Goal: Task Accomplishment & Management: Manage account settings

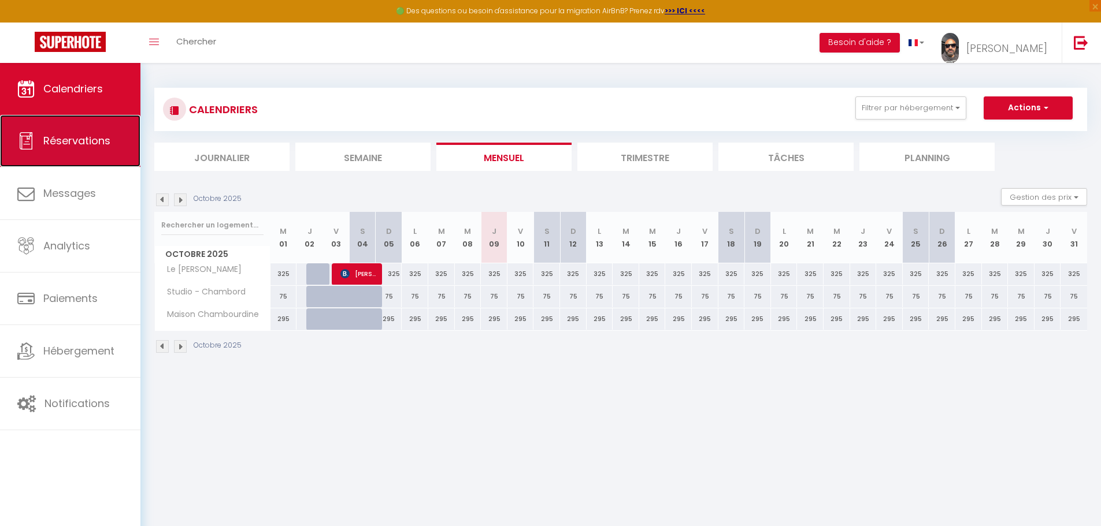
click at [102, 135] on span "Réservations" at bounding box center [76, 141] width 67 height 14
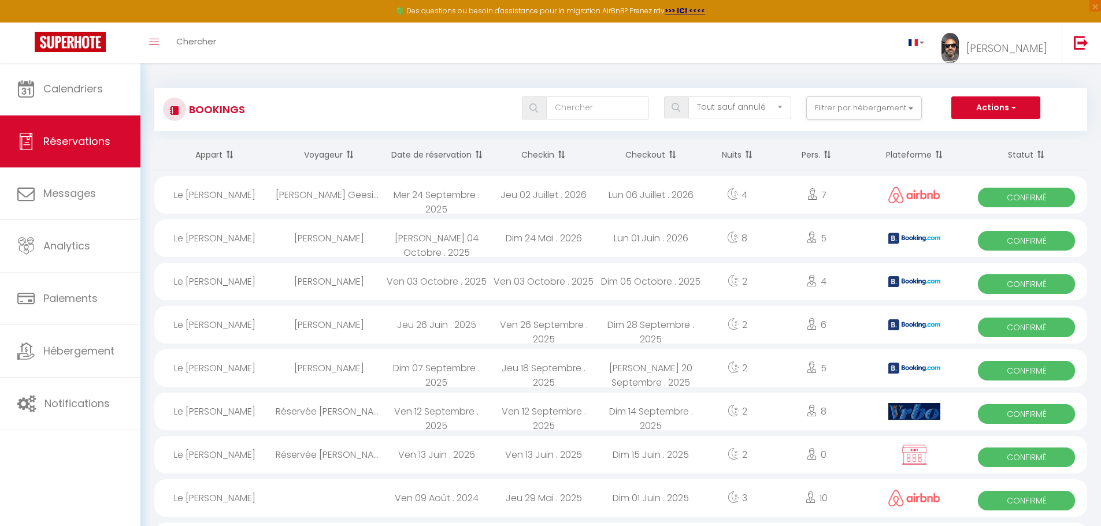
click at [433, 371] on div "Dim 07 Septembre . 2025" at bounding box center [436, 369] width 107 height 38
select select "OK"
select select "1"
select select "0"
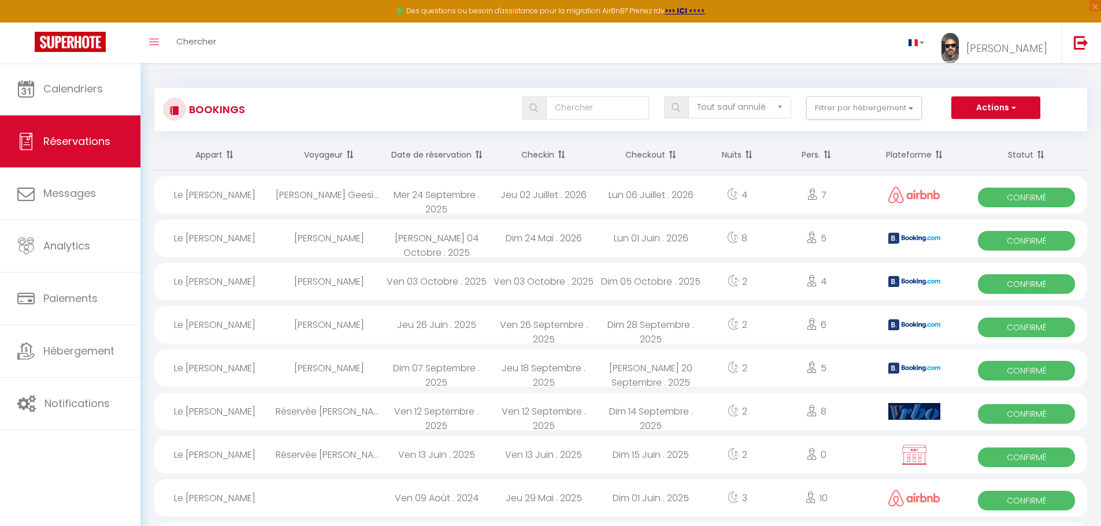
select select "1"
select select
select select "52225"
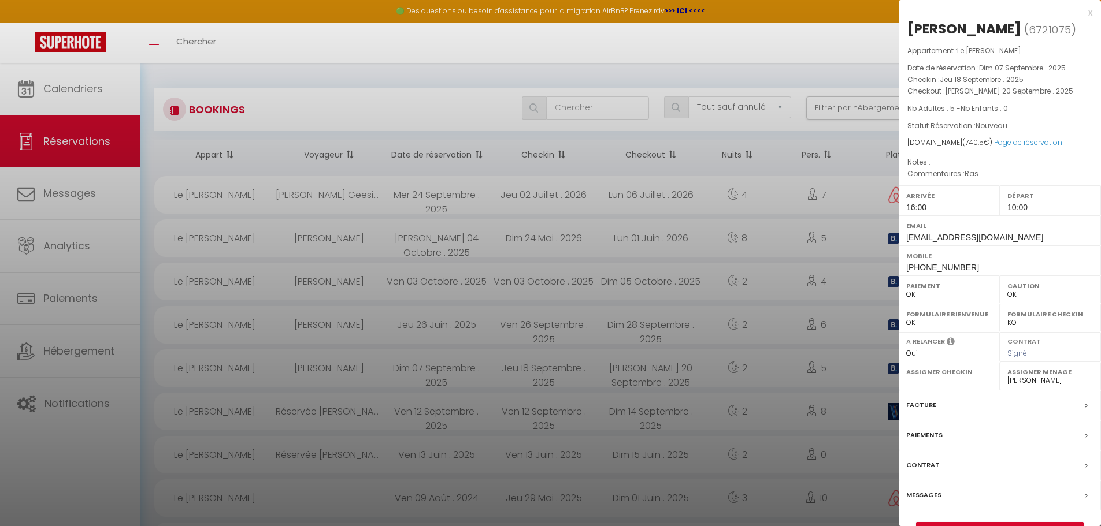
click at [917, 404] on label "Facture" at bounding box center [921, 405] width 30 height 12
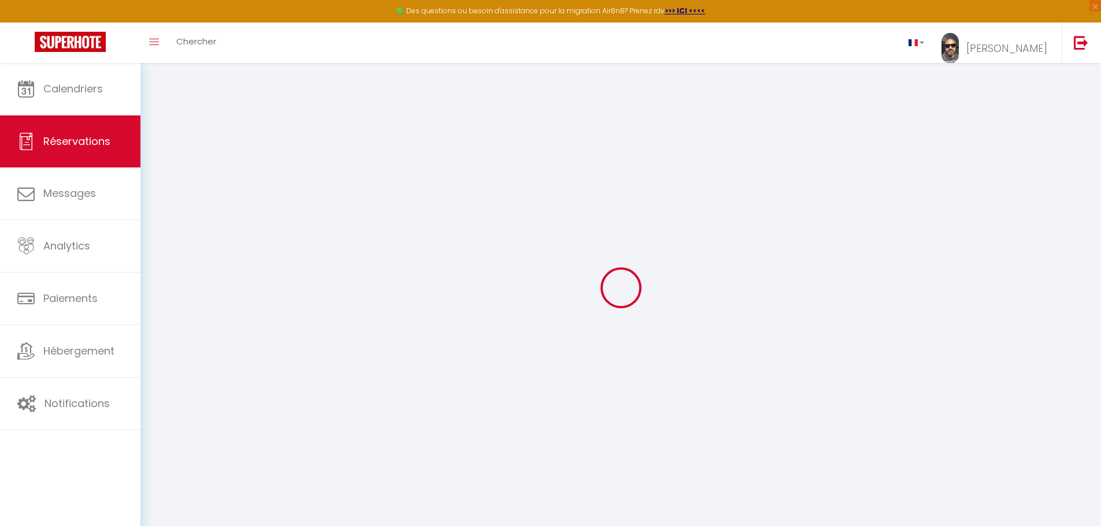
select select
checkbox input "false"
select select
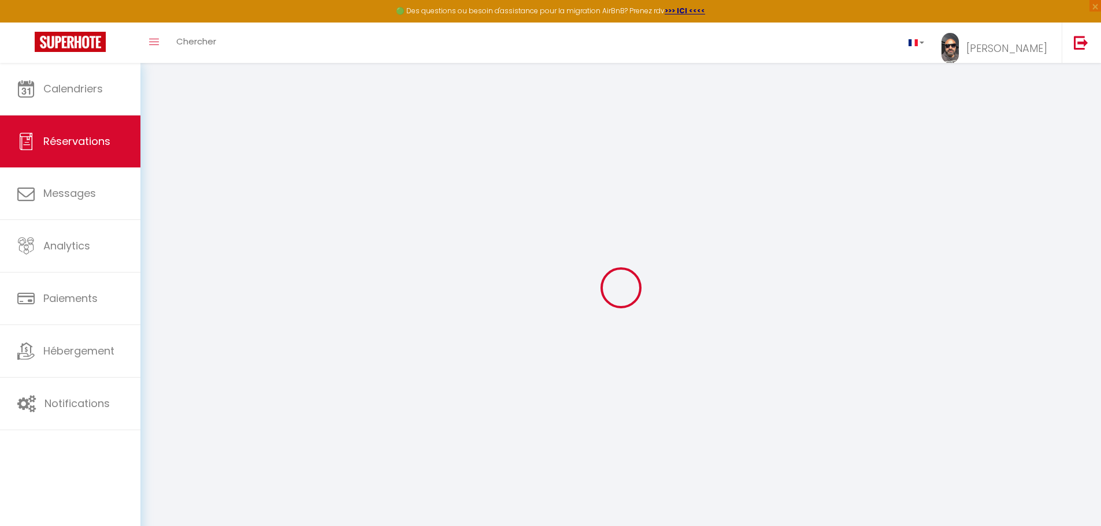
checkbox input "false"
type textarea "Ras"
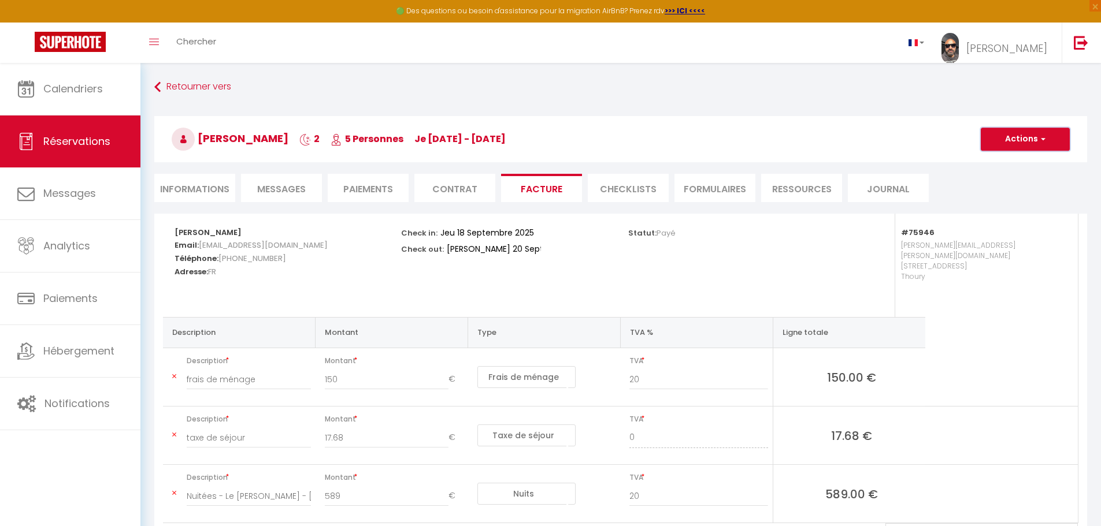
click at [995, 139] on button "Actions" at bounding box center [1025, 139] width 89 height 23
click at [92, 134] on span "Réservations" at bounding box center [76, 141] width 67 height 14
select select "not_cancelled"
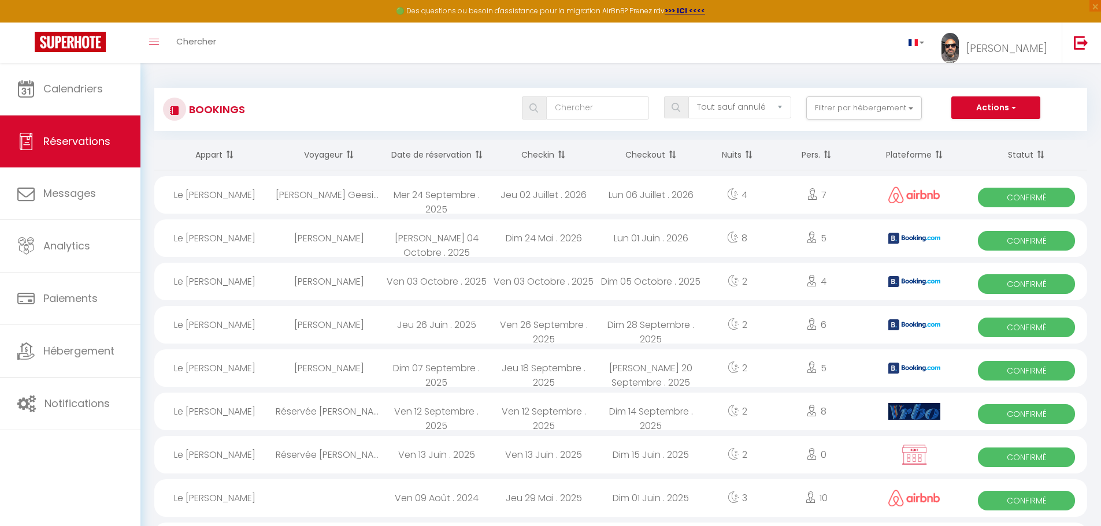
click at [345, 369] on div "Christophe Montet" at bounding box center [329, 369] width 107 height 38
select select "OK"
select select "1"
select select "0"
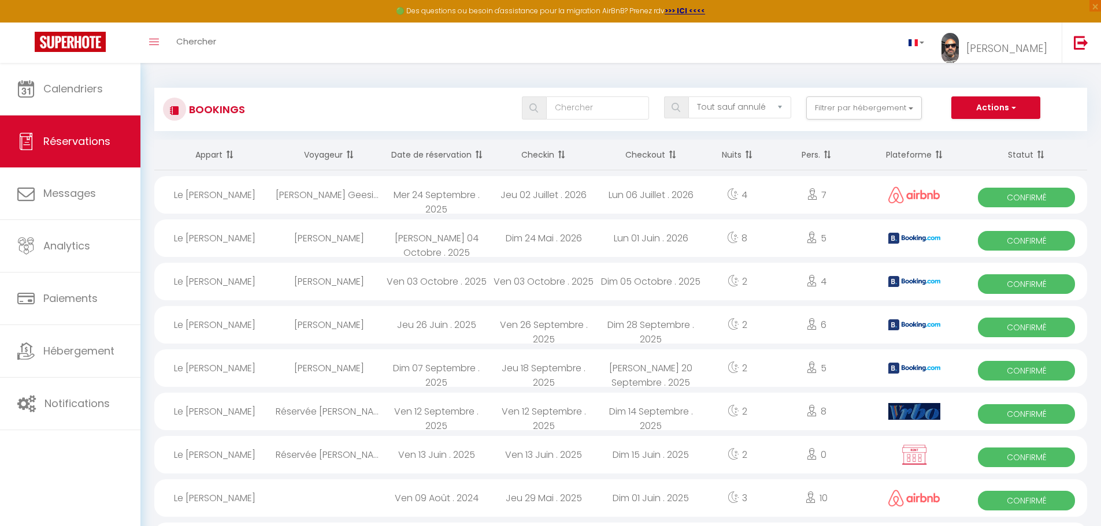
select select "1"
select select
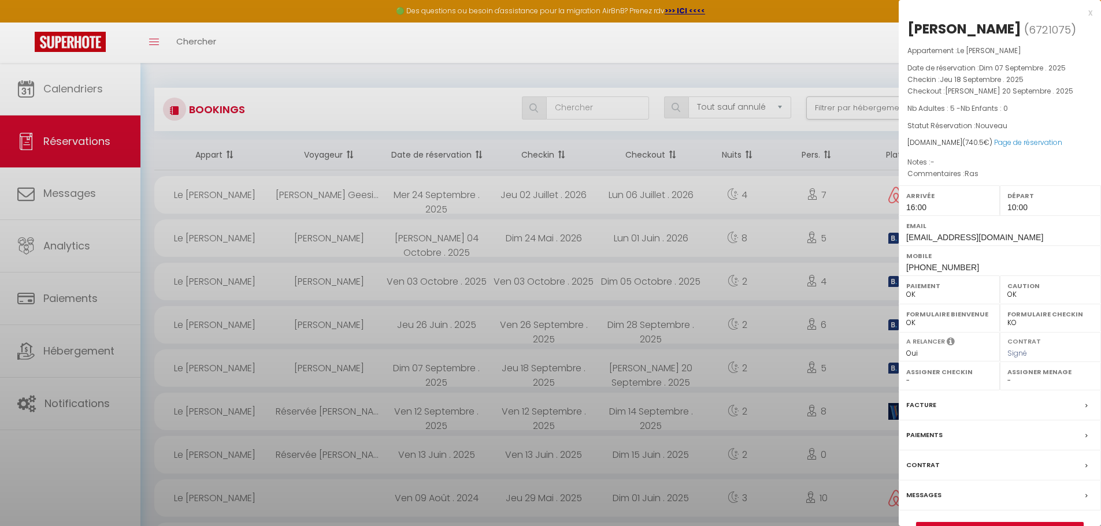
select select "52225"
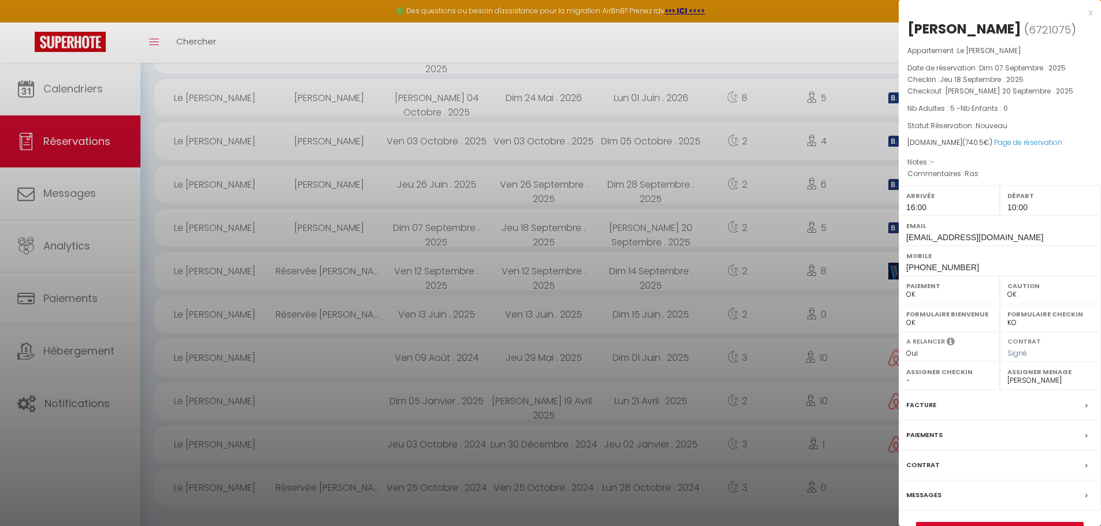
scroll to position [143, 0]
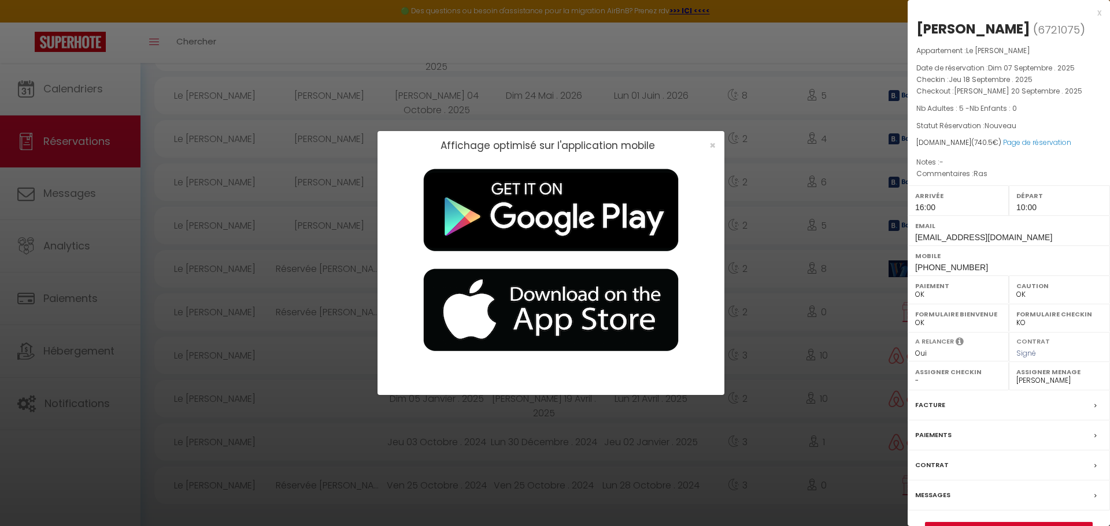
click at [960, 523] on button "Détails de la réservation" at bounding box center [1009, 530] width 168 height 16
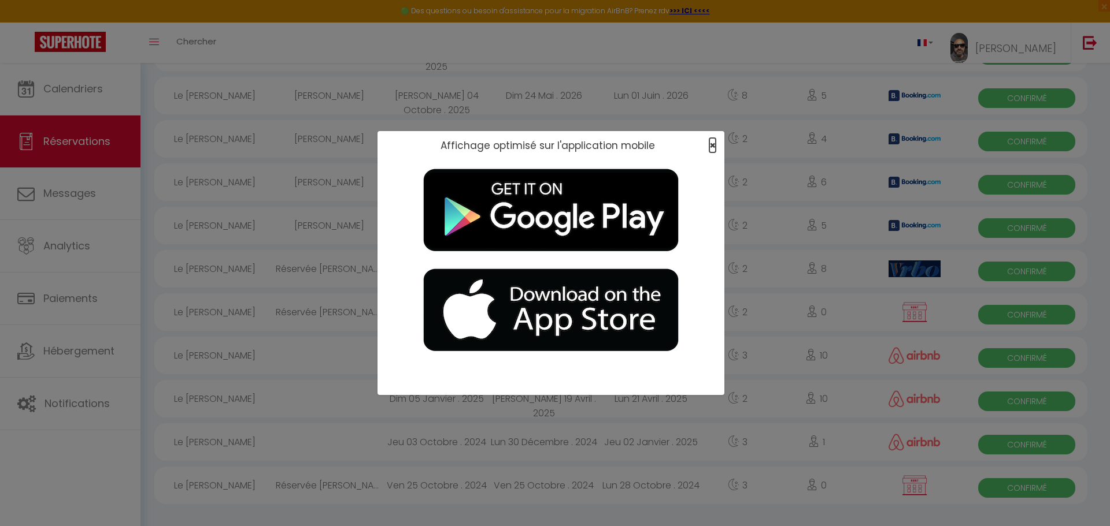
click at [709, 144] on span "×" at bounding box center [712, 145] width 6 height 14
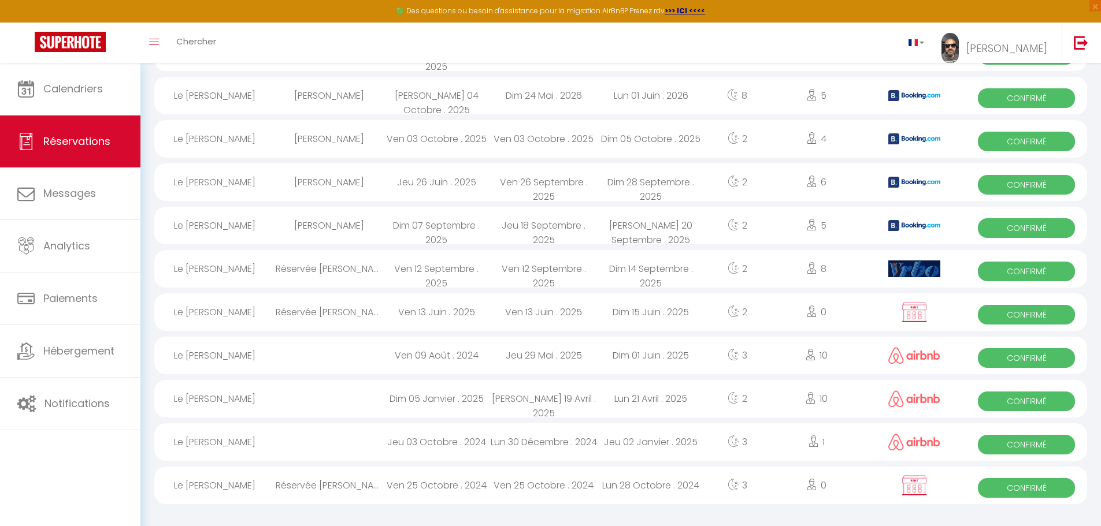
click at [441, 220] on div "Dim 07 Septembre . 2025" at bounding box center [436, 226] width 107 height 38
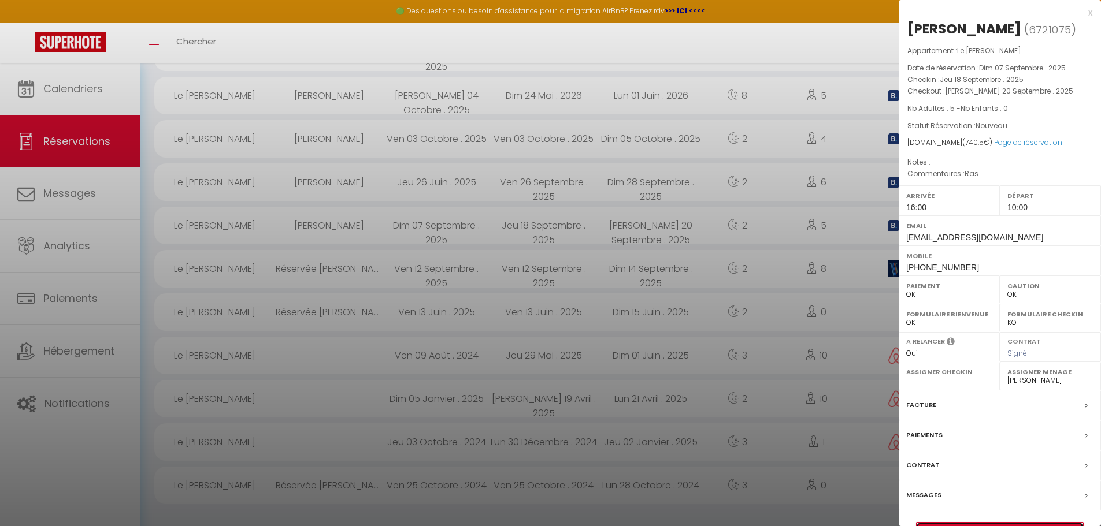
click at [981, 523] on link "Détails de la réservation" at bounding box center [1000, 530] width 166 height 15
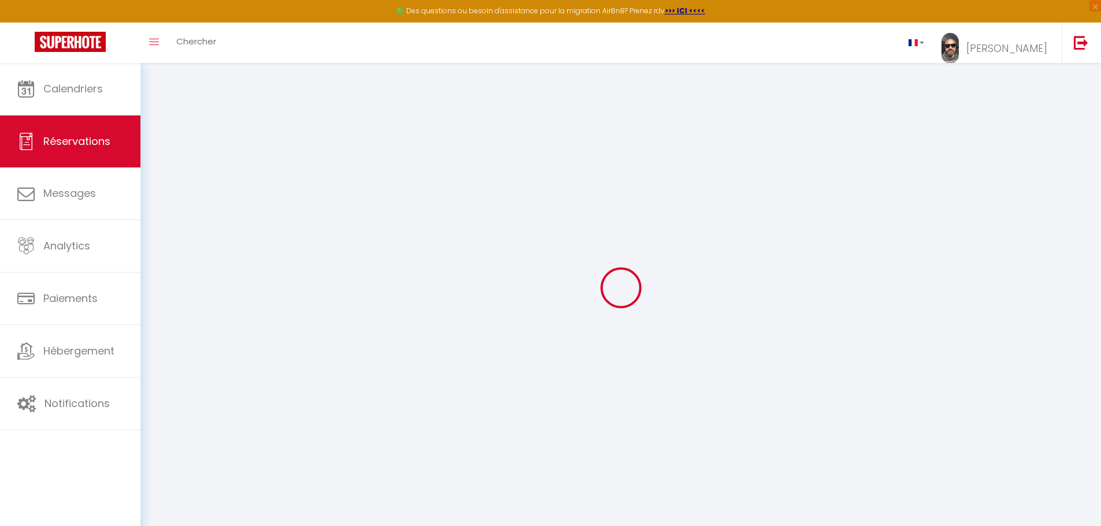
type input "[PERSON_NAME]"
type input "Montet"
type input "cmonte.274530@guest.booking.com"
type input "+33607462291"
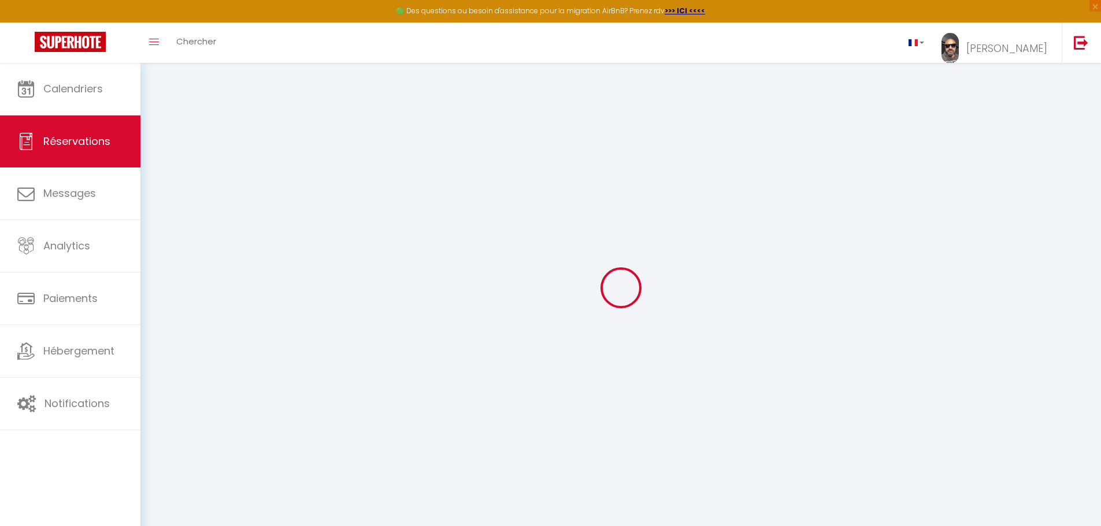
select select "FR"
type input "110.92"
select select "75946"
select select "1"
select select
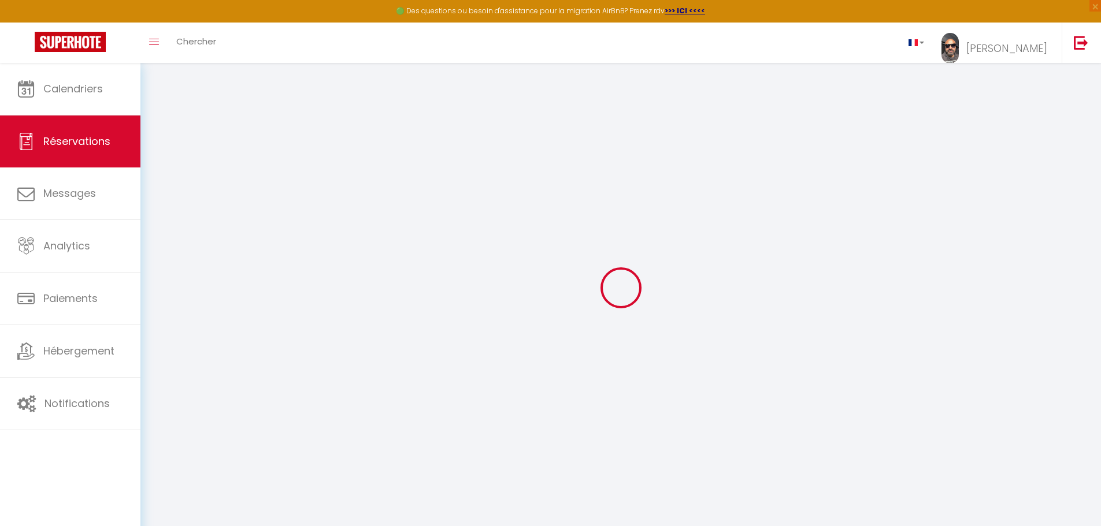
select select
type input "5"
select select "12"
select select
type input "589"
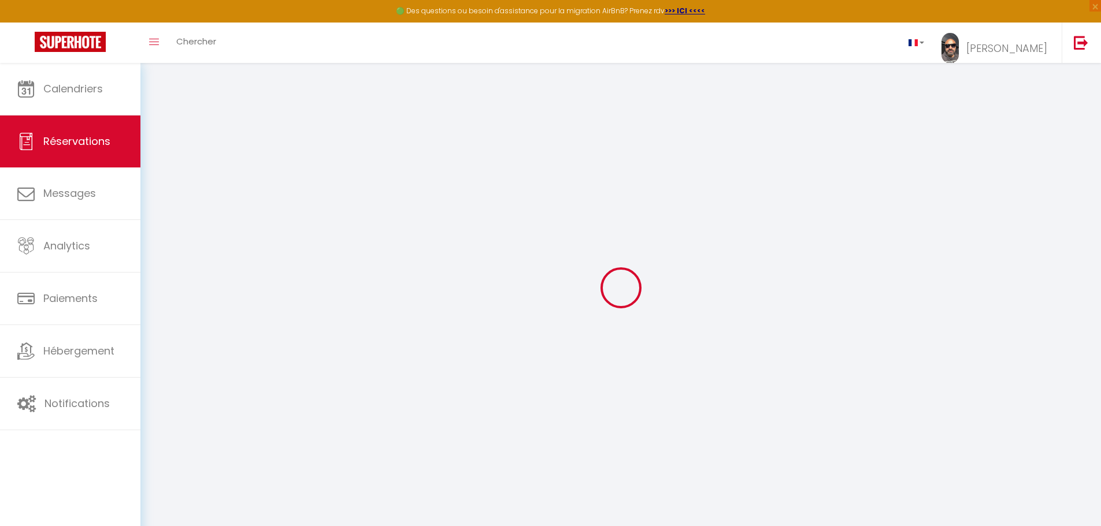
checkbox input "false"
type input "0"
select select "2"
type input "0"
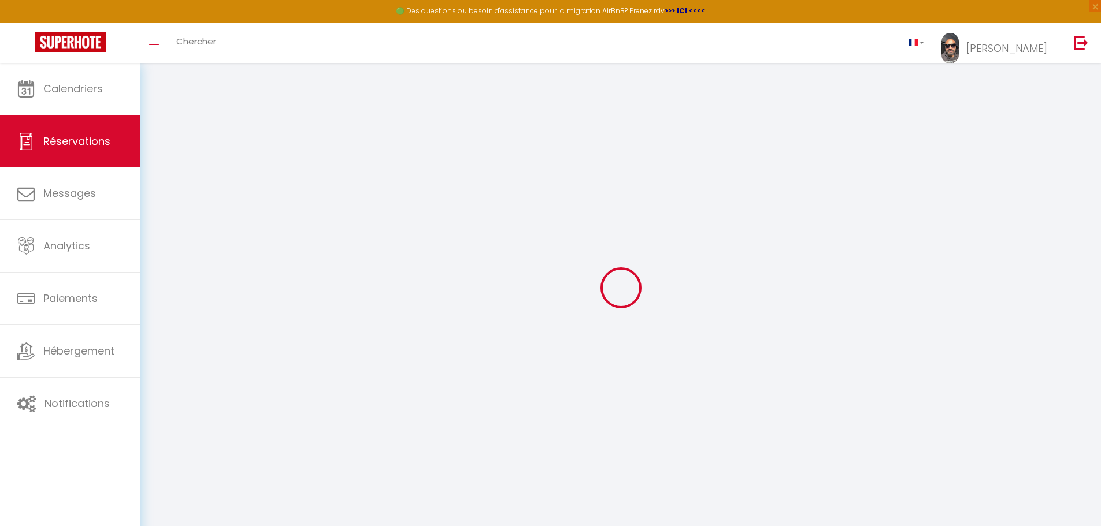
type input "0"
select select
select select "15"
checkbox input "false"
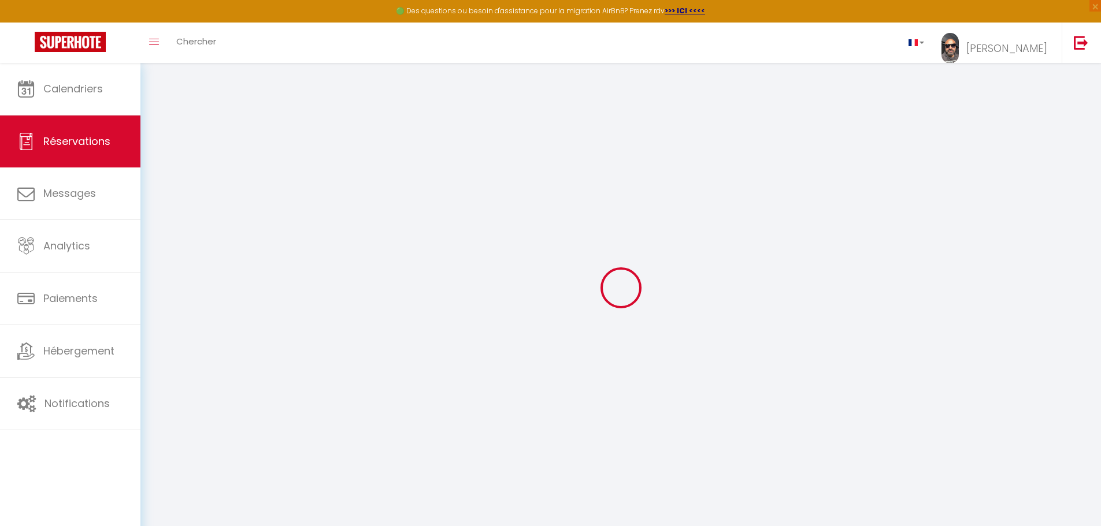
select select
checkbox input "false"
select select
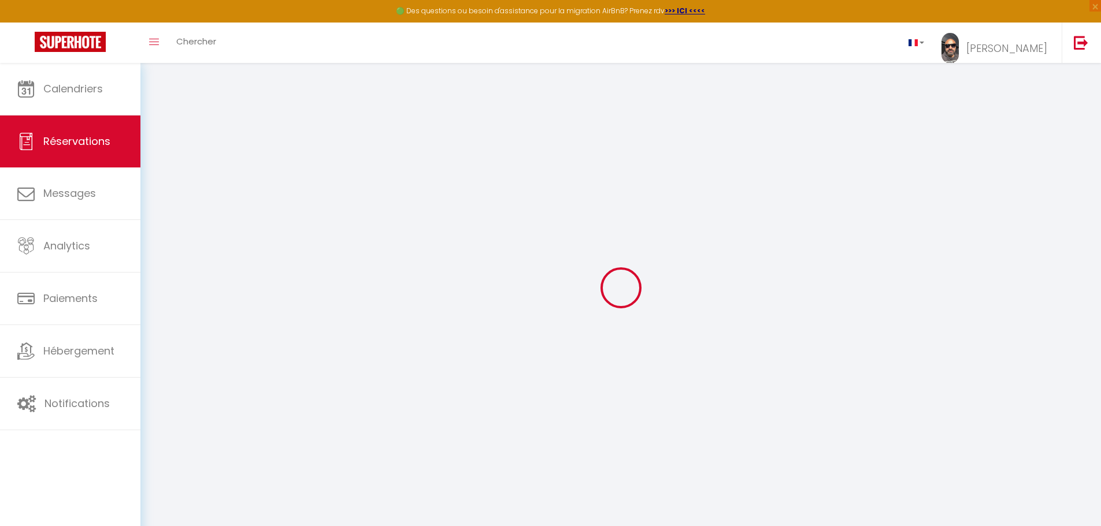
checkbox input "false"
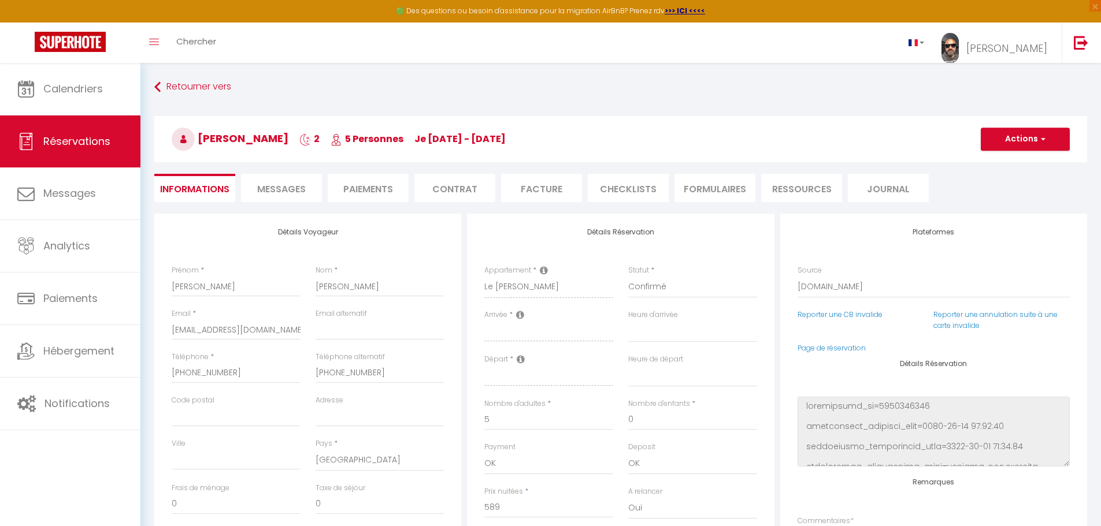
select select
checkbox input "false"
type textarea "Ras"
type input "150"
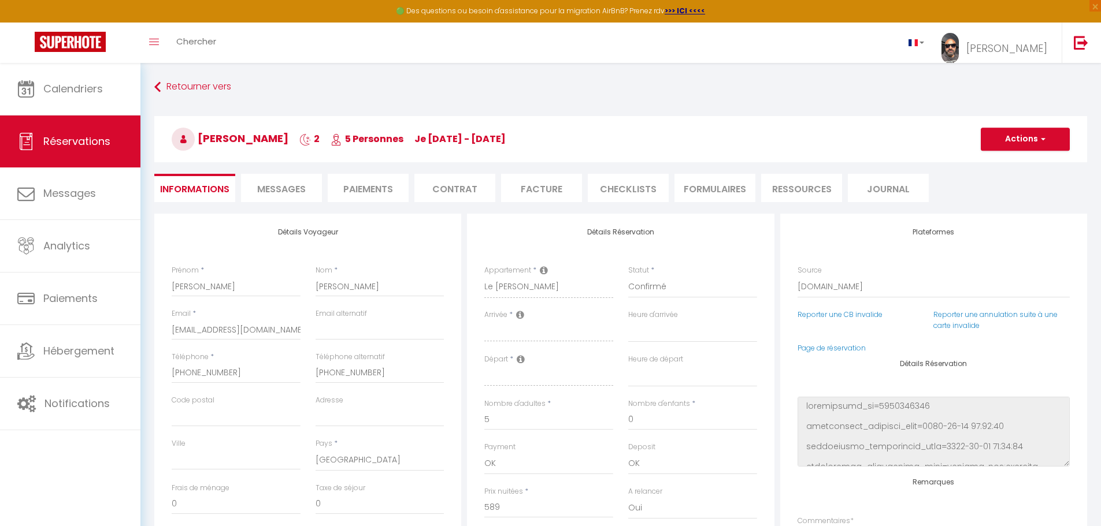
type input "1.5"
select select
checkbox input "false"
select select "16:00"
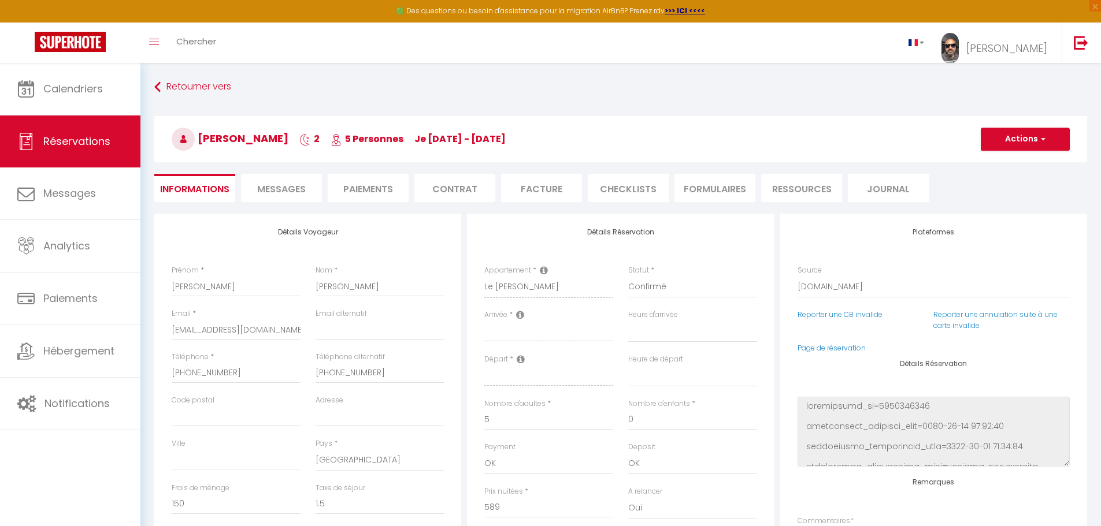
select select "10:00"
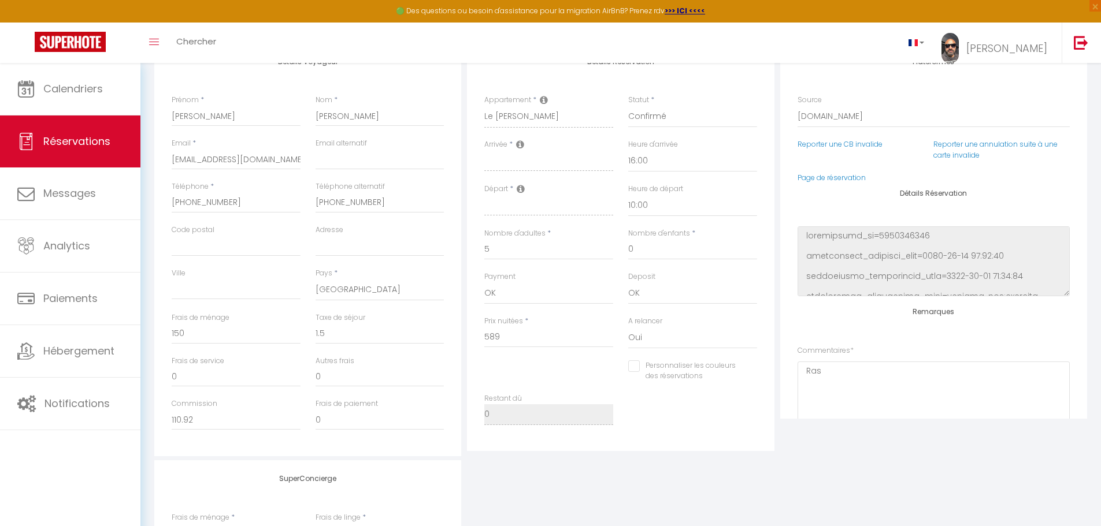
scroll to position [173, 0]
click at [273, 157] on input "cmonte.274530@guest.booking.com" at bounding box center [236, 156] width 129 height 21
type input "cmonte.274530@guest.boking.com"
checkbox input "false"
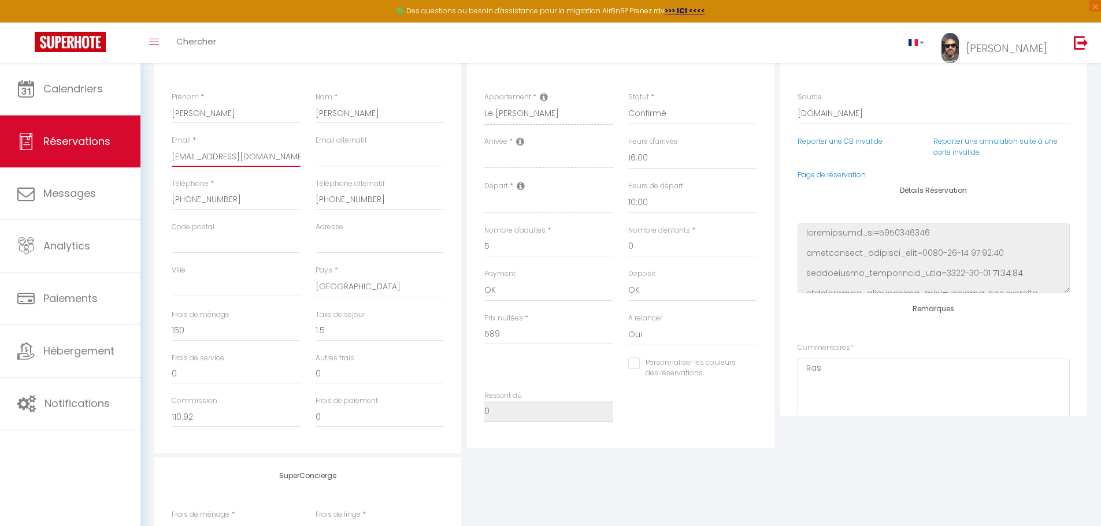
type input "cmonte.274530@guest.bking.com"
checkbox input "false"
type input "cmonte.274530@guest.bing.com"
checkbox input "false"
type input "cmonte.274530@guest.bng.com"
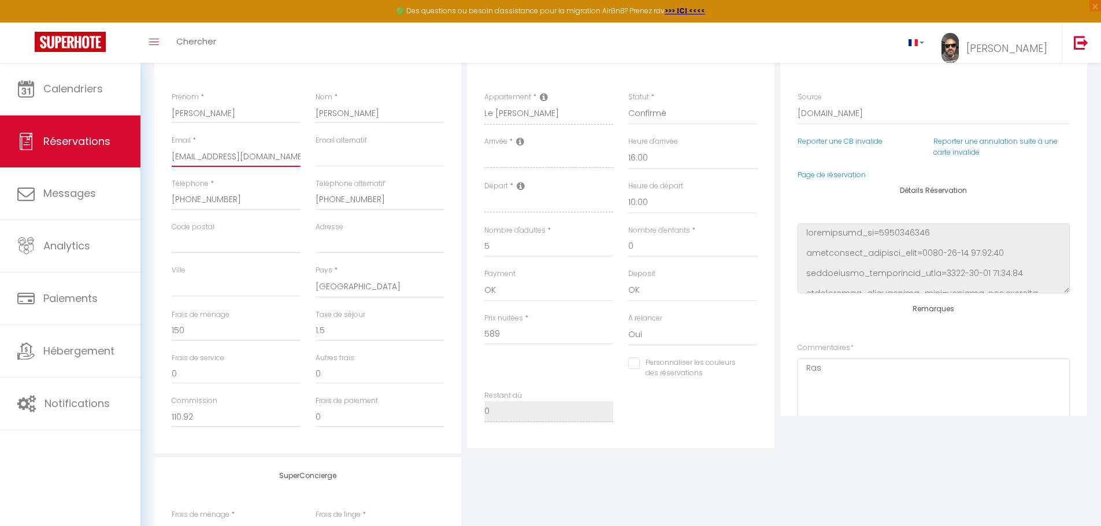
checkbox input "false"
type input "cmonte.274530@guest.bg.com"
checkbox input "false"
type input "cmonte.274530@guest.b.com"
checkbox input "false"
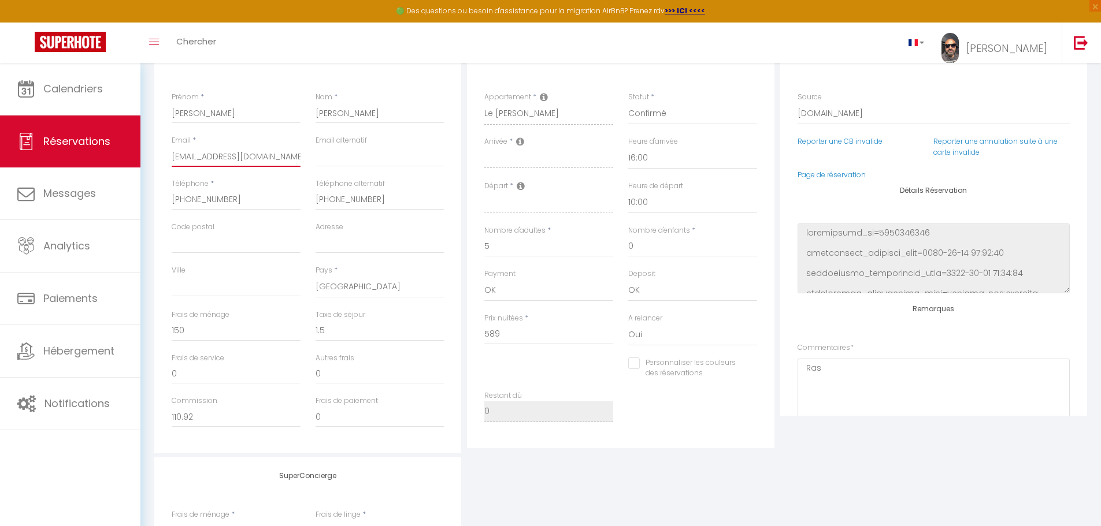
type input "cmonte.274530@guest.bcom"
checkbox input "false"
type input "cmonte.274530@guest.bom"
checkbox input "false"
type input "cmonte.274530@guest.bm"
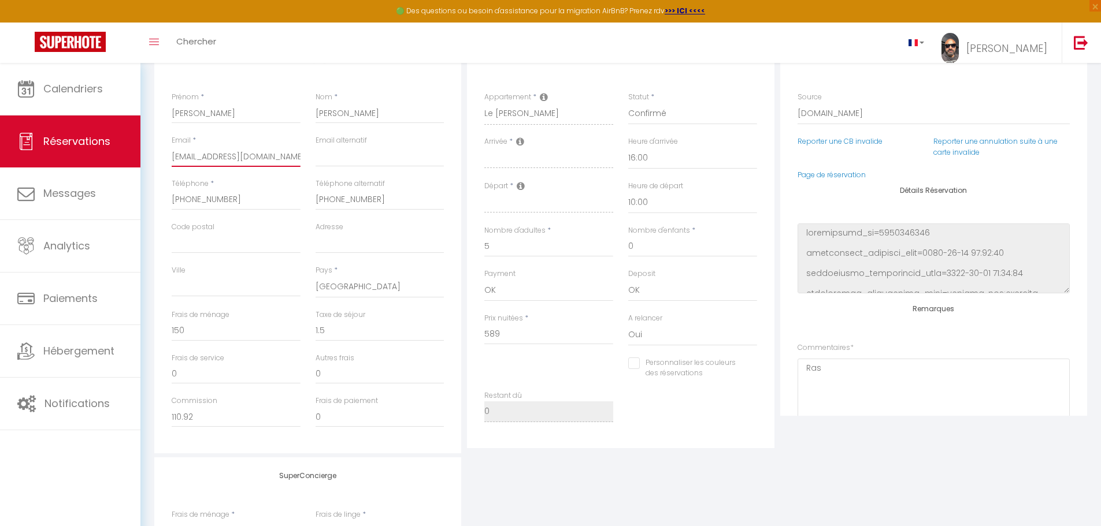
checkbox input "false"
type input "cmonte.274530@guest.b"
checkbox input "false"
type input "cmonte.274530@guest."
checkbox input "false"
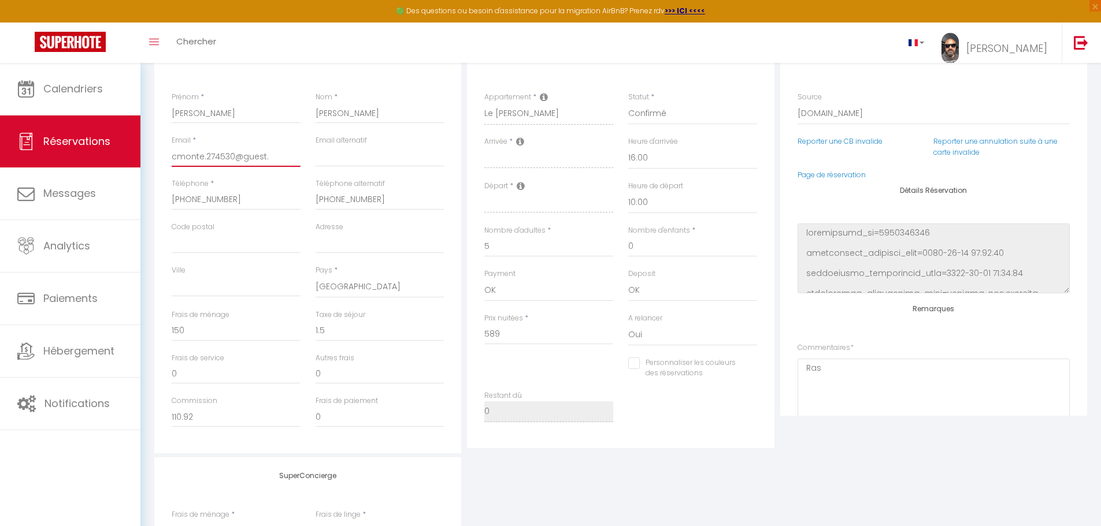
type input "cmonte.274530@guest"
checkbox input "false"
type input "cmonte.274530@gues"
checkbox input "false"
type input "cmonte.274530@gue"
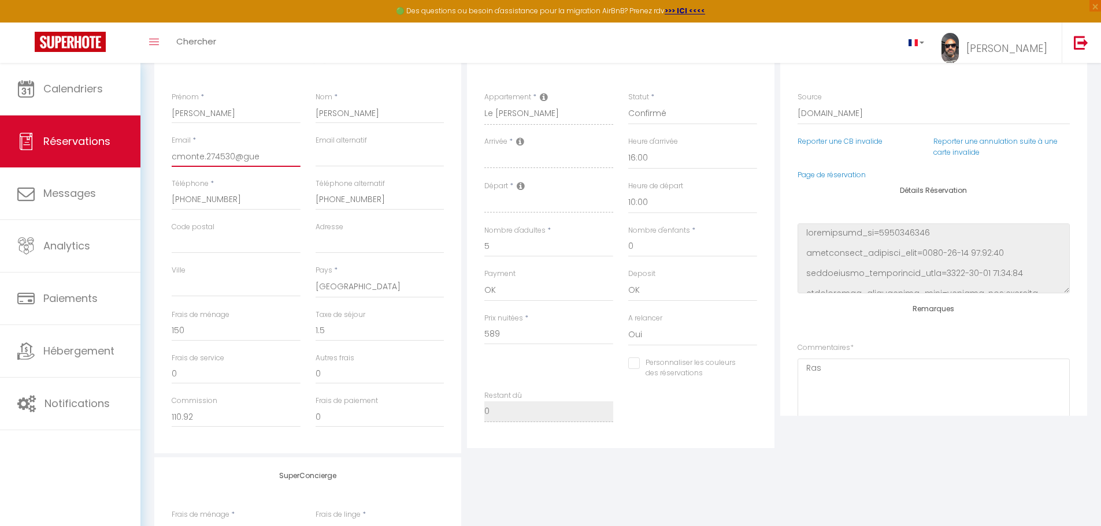
checkbox input "false"
type input "cmonte.274530@gu"
checkbox input "false"
type input "cmonte.274530@g"
checkbox input "false"
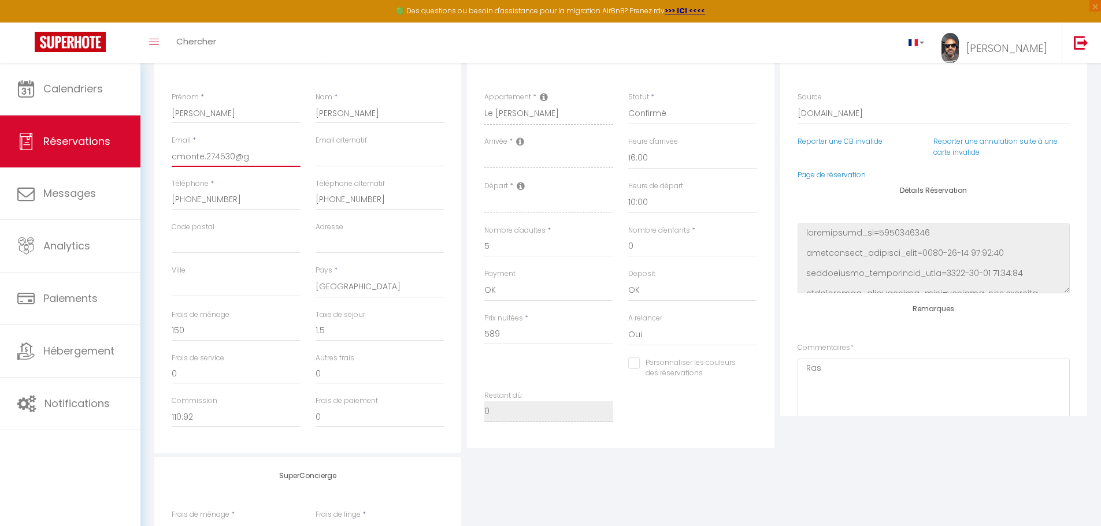
type input "cmonte.274530@"
checkbox input "false"
type input "cmonte.274530"
checkbox input "false"
type input "cmonte.27453"
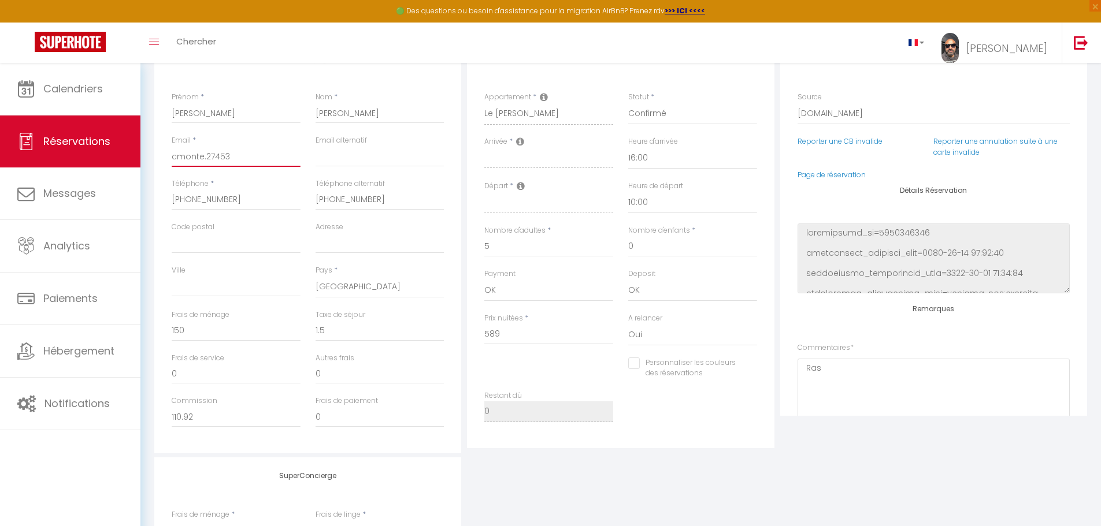
checkbox input "false"
type input "cmonte.2745"
checkbox input "false"
type input "cmonte.274"
checkbox input "false"
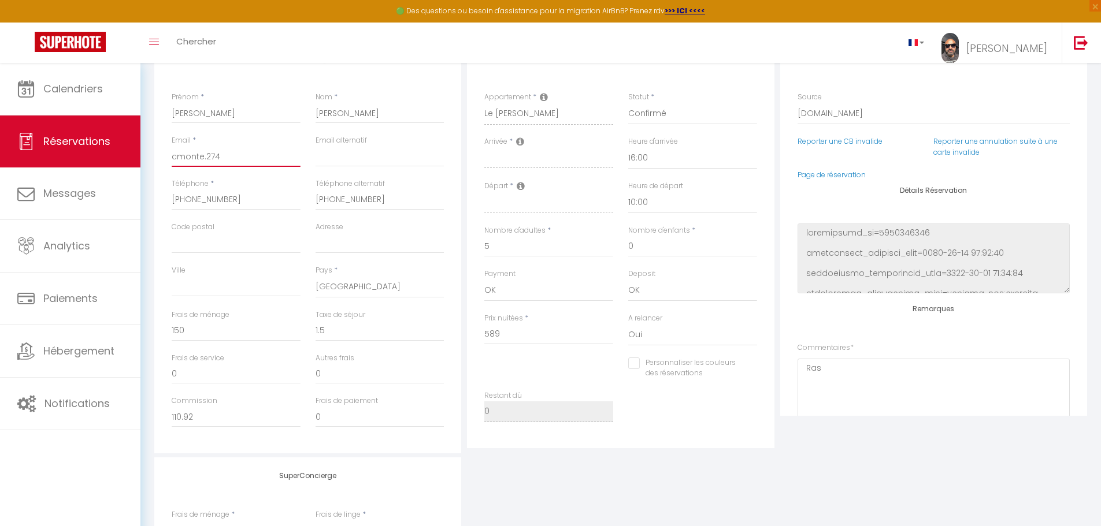
type input "cmonte.27"
checkbox input "false"
type input "cmonte.2"
checkbox input "false"
type input "cmonte."
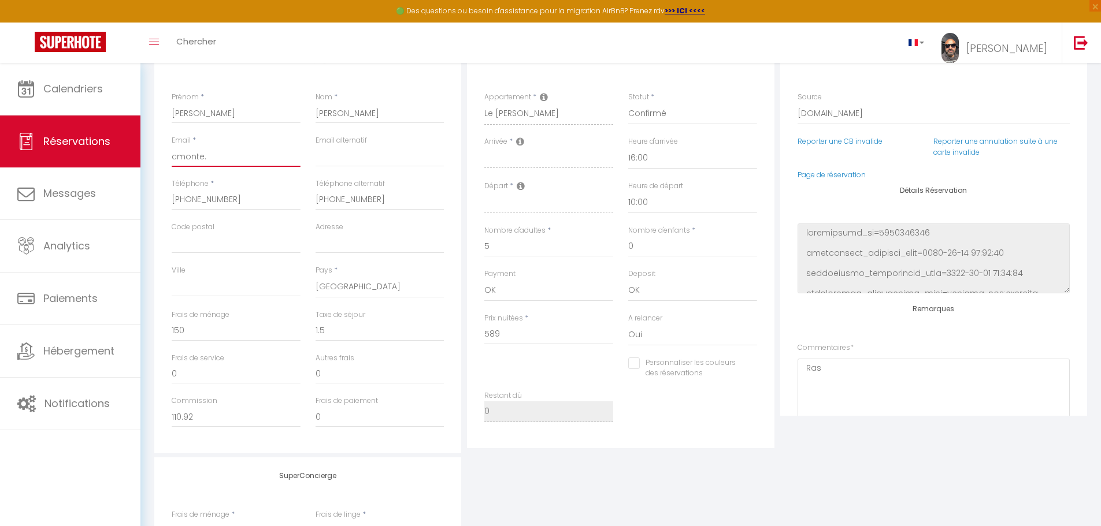
checkbox input "false"
type input "cmonte"
checkbox input "false"
type input "cmont"
checkbox input "false"
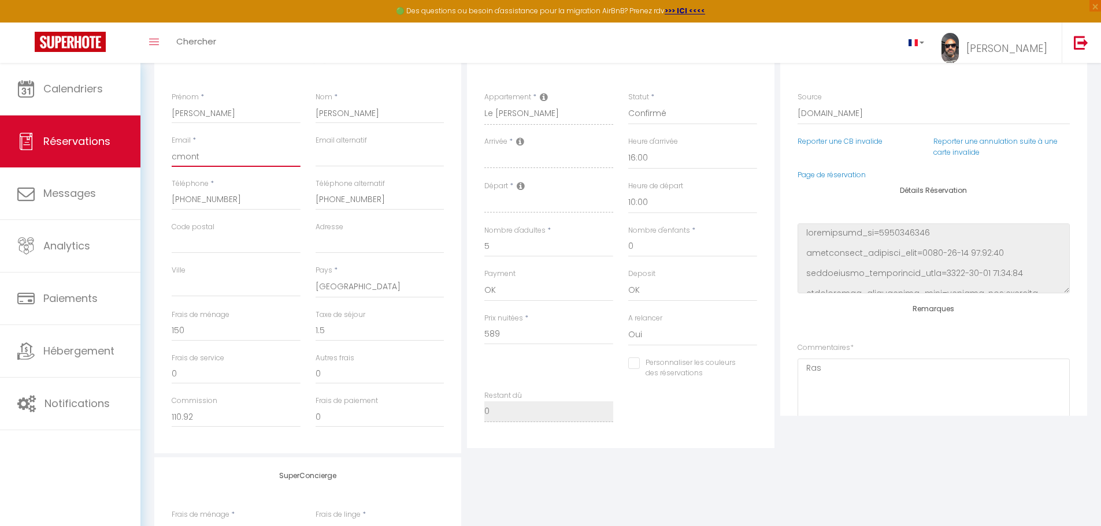
type input "cmon"
checkbox input "false"
type input "cmo"
checkbox input "false"
type input "cm"
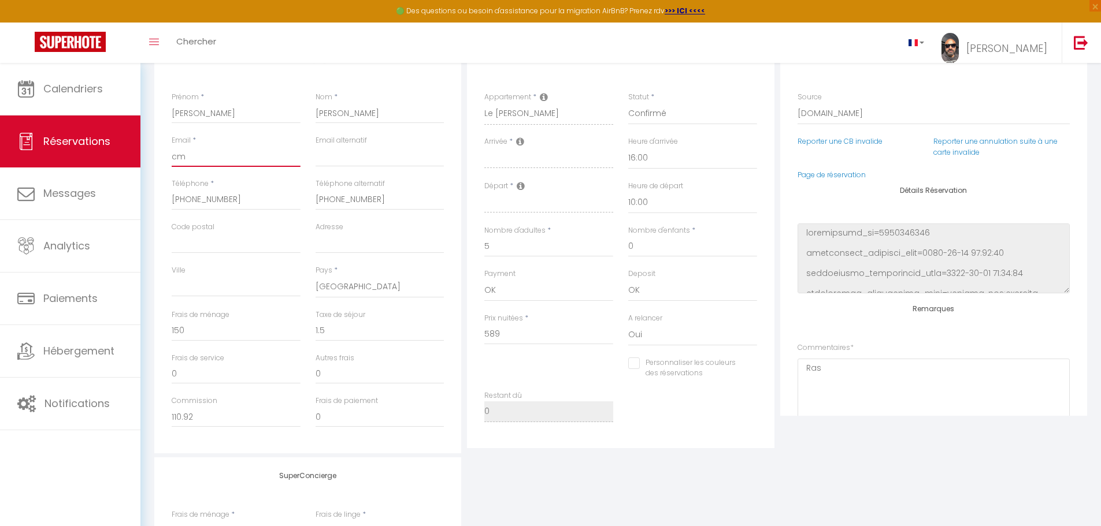
checkbox input "false"
type input "c"
checkbox input "false"
type input "c"
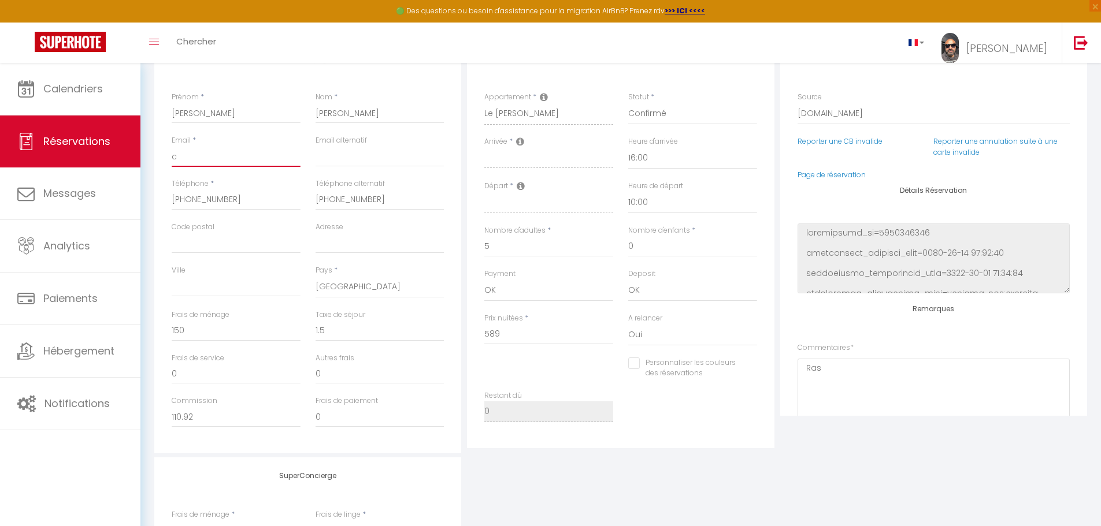
checkbox input "false"
type input "cm"
checkbox input "false"
type input "cmo"
checkbox input "false"
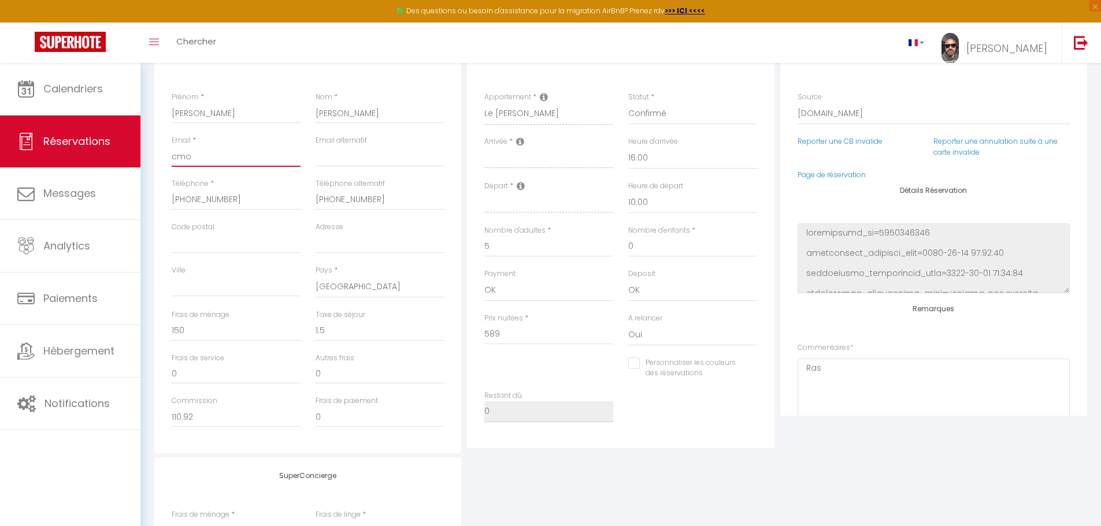
type input "cmon"
checkbox input "false"
type input "cmont"
checkbox input "false"
type input "cmonte"
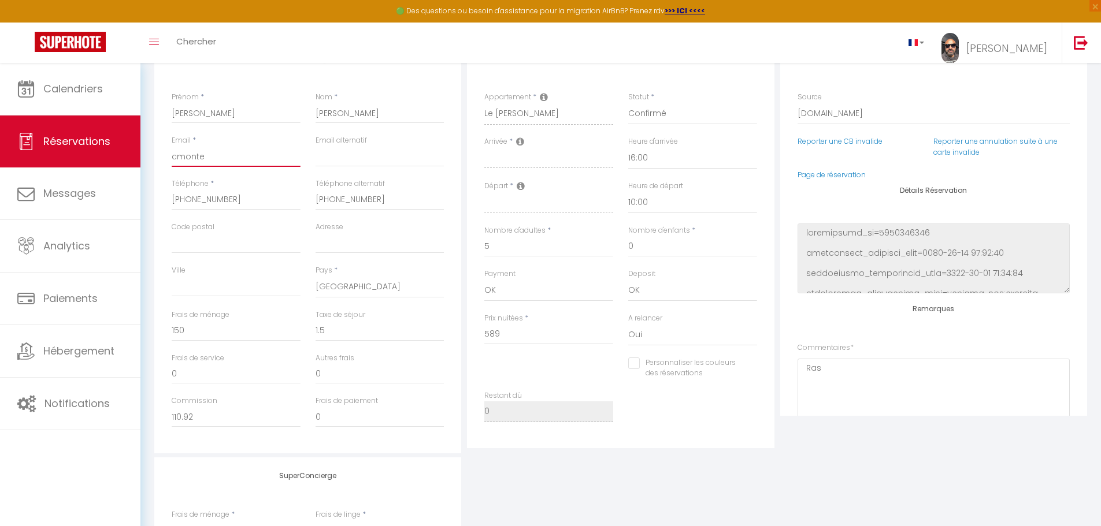
checkbox input "false"
type input "cmontet"
checkbox input "false"
type input "cmontet@"
checkbox input "false"
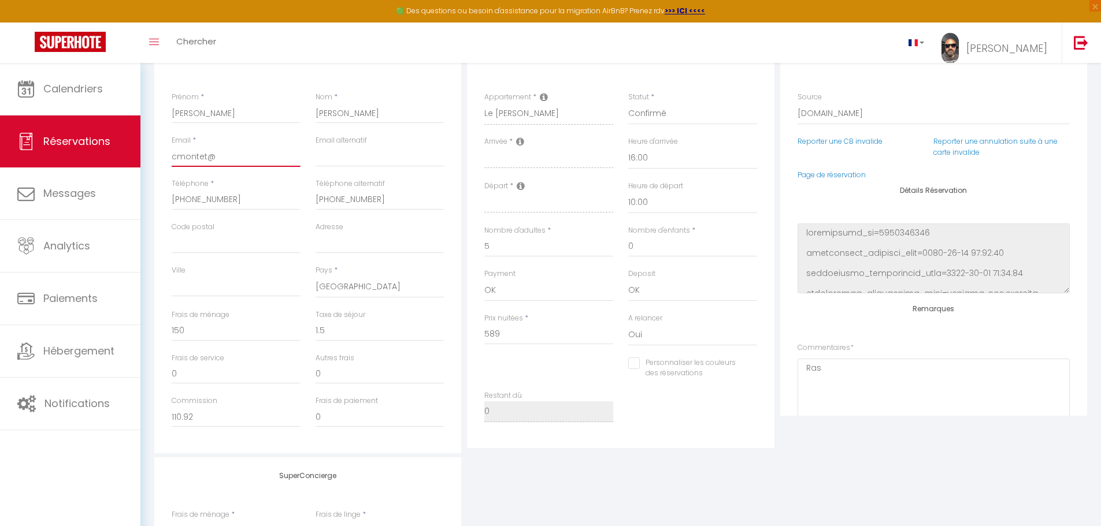
type input "cmontet@o"
checkbox input "false"
type input "cmontet@or"
checkbox input "false"
type input "cmontet@ora"
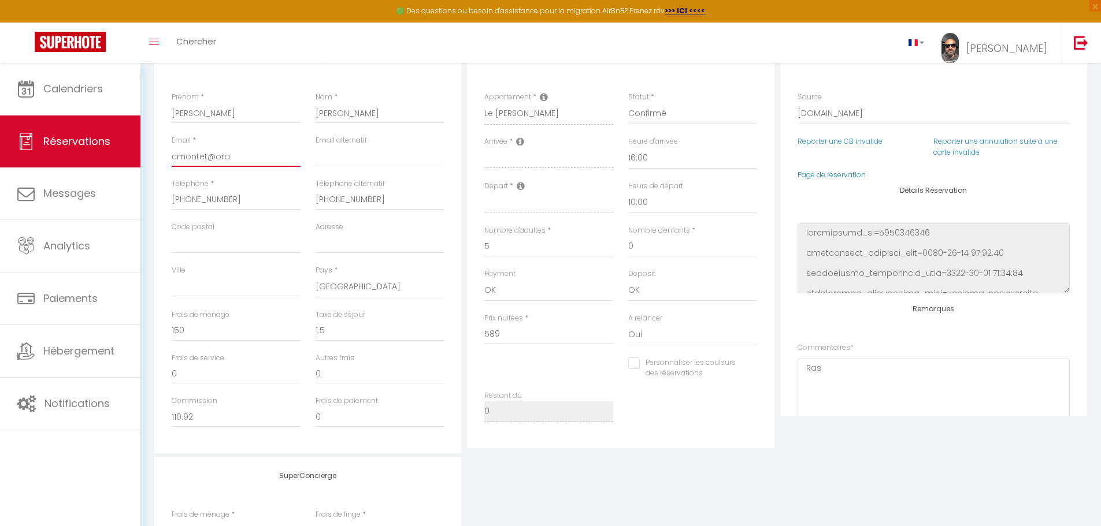
checkbox input "false"
type input "cmontet@oran"
checkbox input "false"
type input "cmontet@orang"
checkbox input "false"
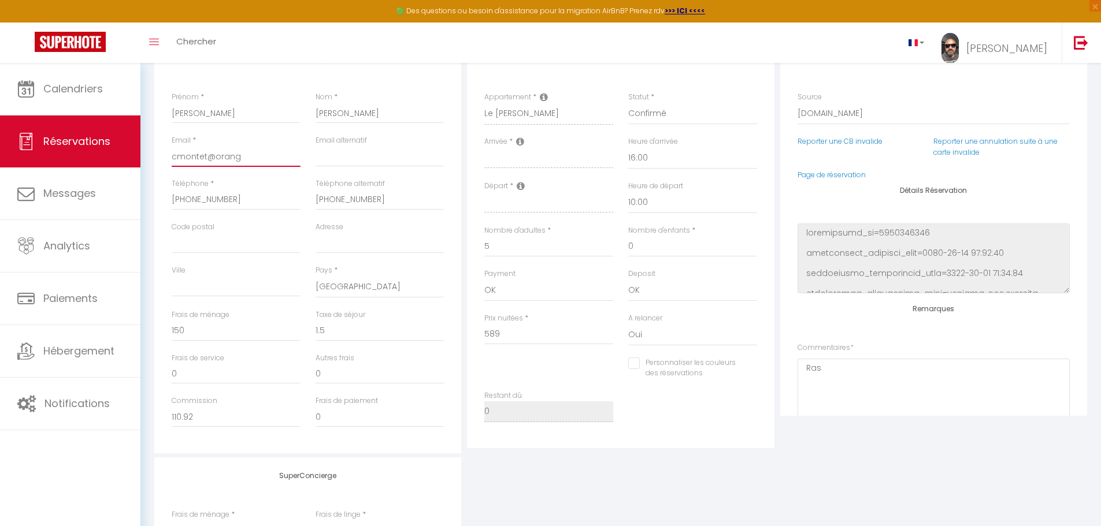
type input "cmontet@orange"
checkbox input "false"
type input "cmontet@orange."
checkbox input "false"
type input "cmontet@orange.f"
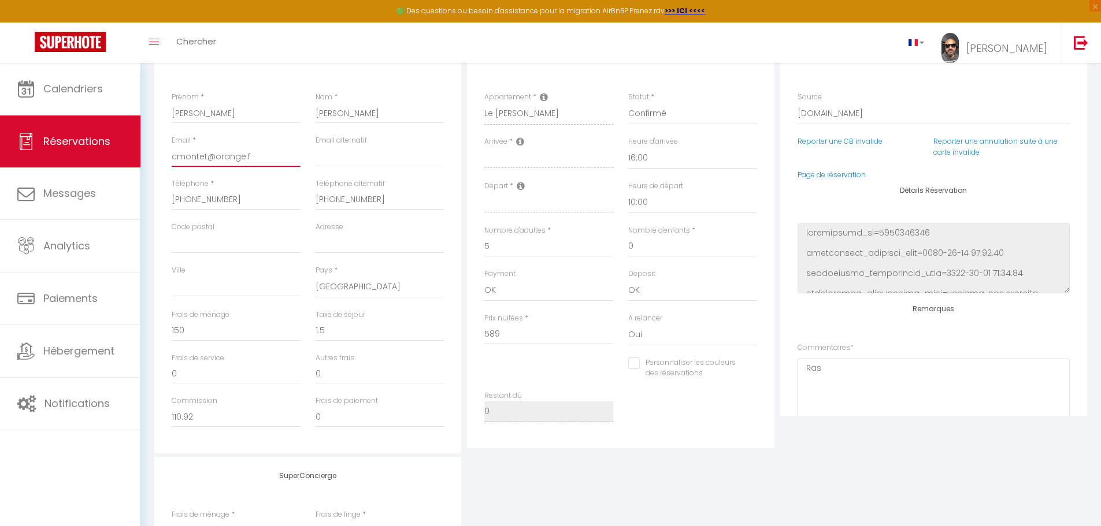
checkbox input "false"
type input "cmontet@orange.fr"
checkbox input "false"
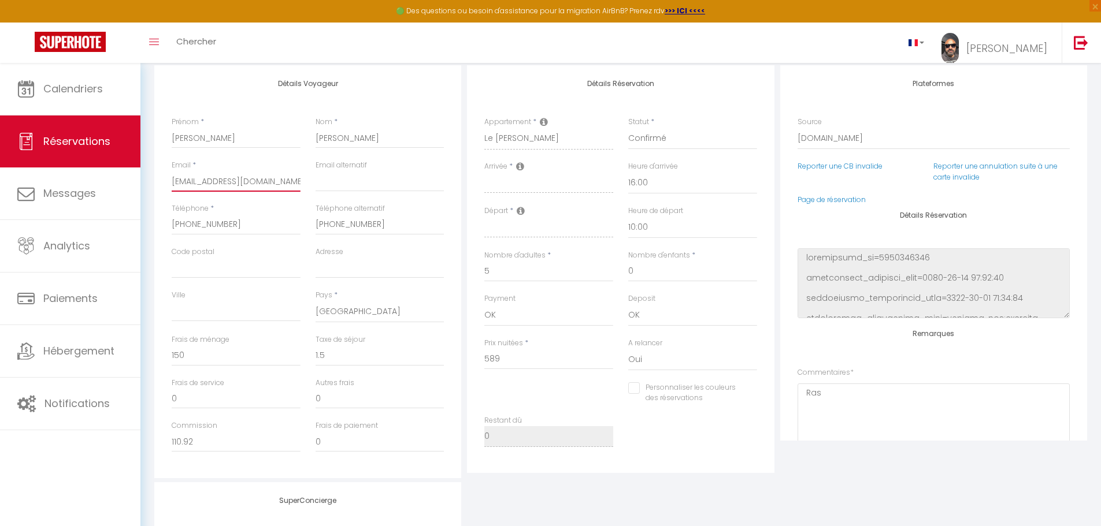
scroll to position [0, 0]
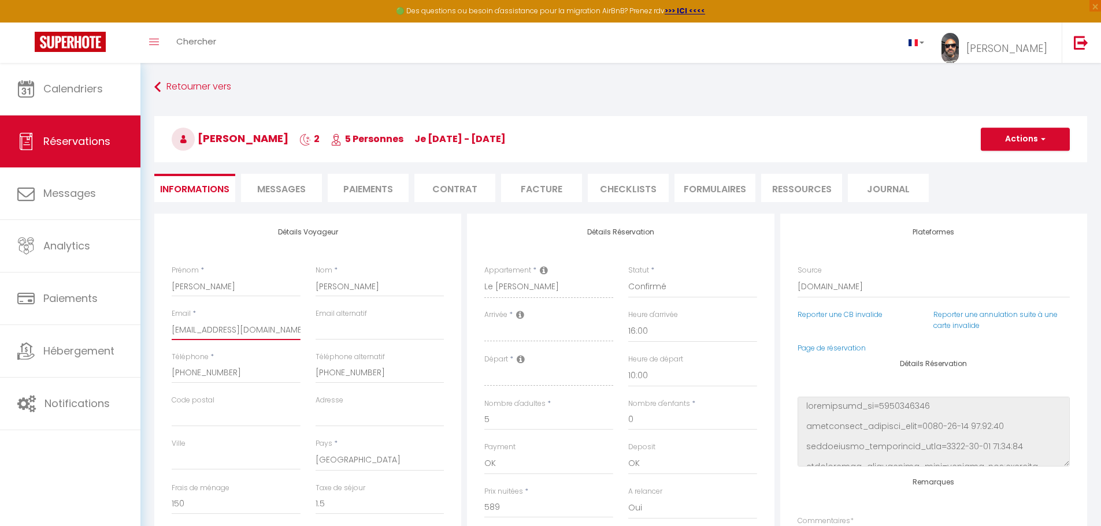
type input "cmontet@orange.fr"
click at [1047, 132] on button "Actions" at bounding box center [1025, 139] width 89 height 23
click at [1018, 161] on link "Enregistrer" at bounding box center [1013, 164] width 91 height 15
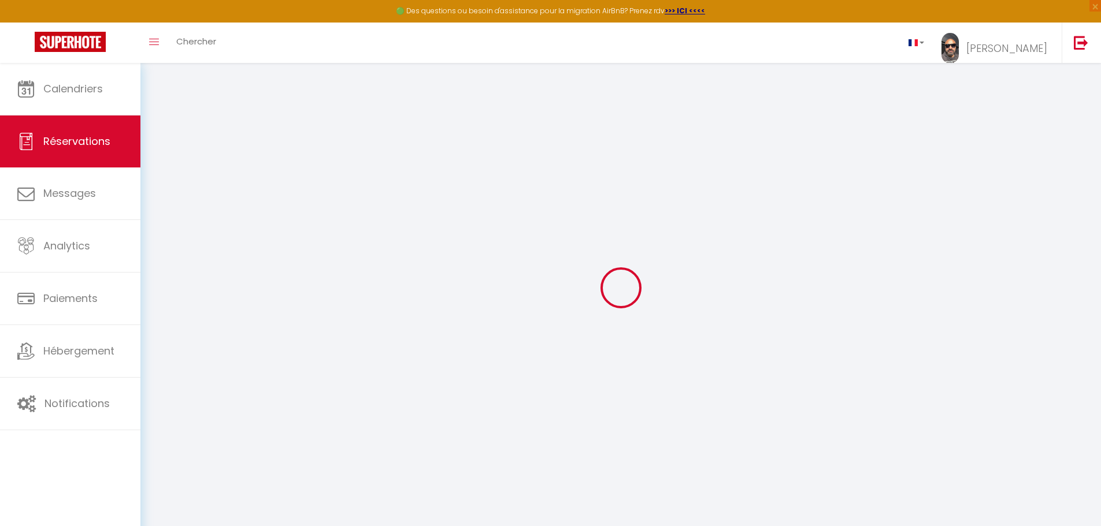
select select "not_cancelled"
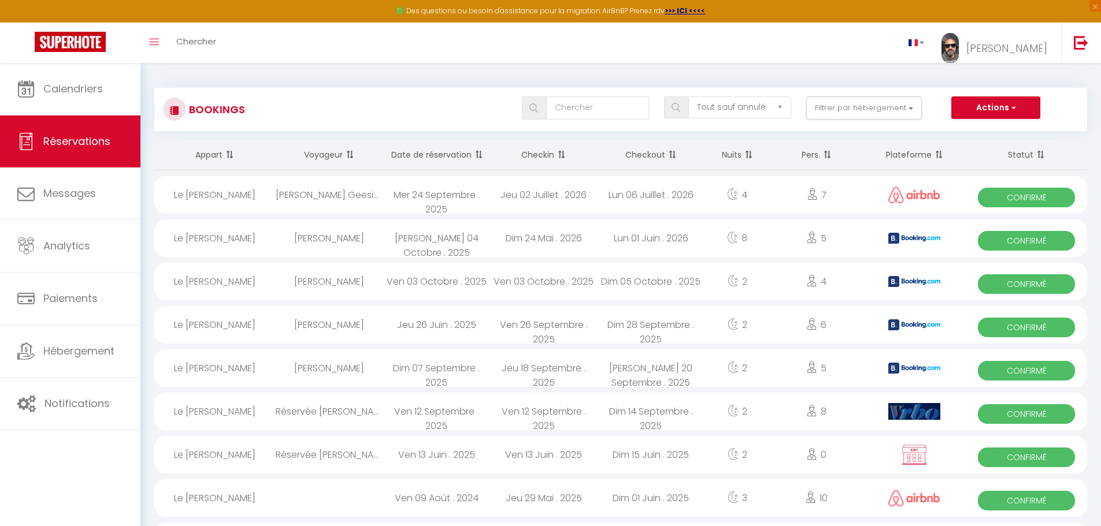
click at [449, 367] on div "Dim 07 Septembre . 2025" at bounding box center [436, 369] width 107 height 38
select select "OK"
select select "1"
select select "0"
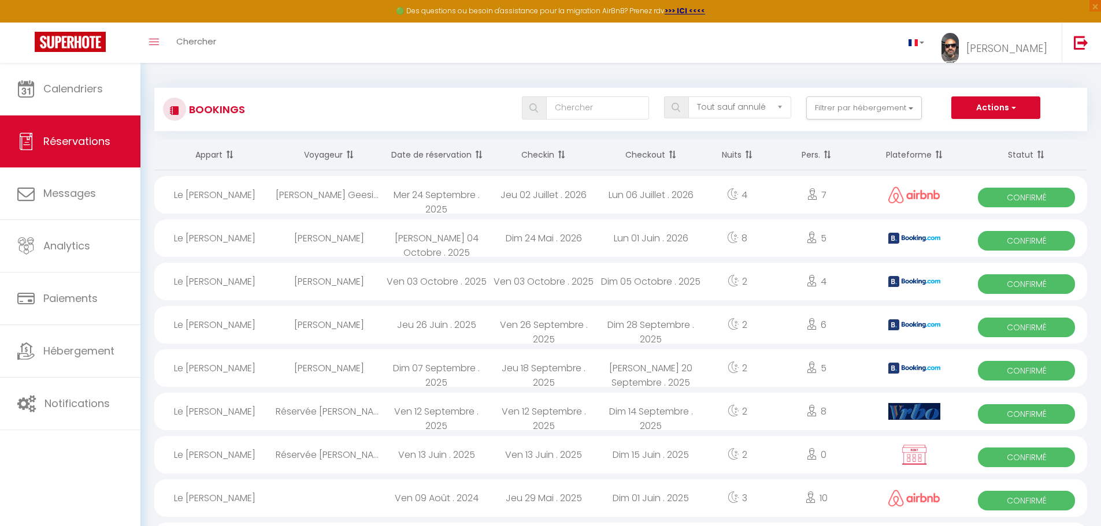
select select "1"
select select
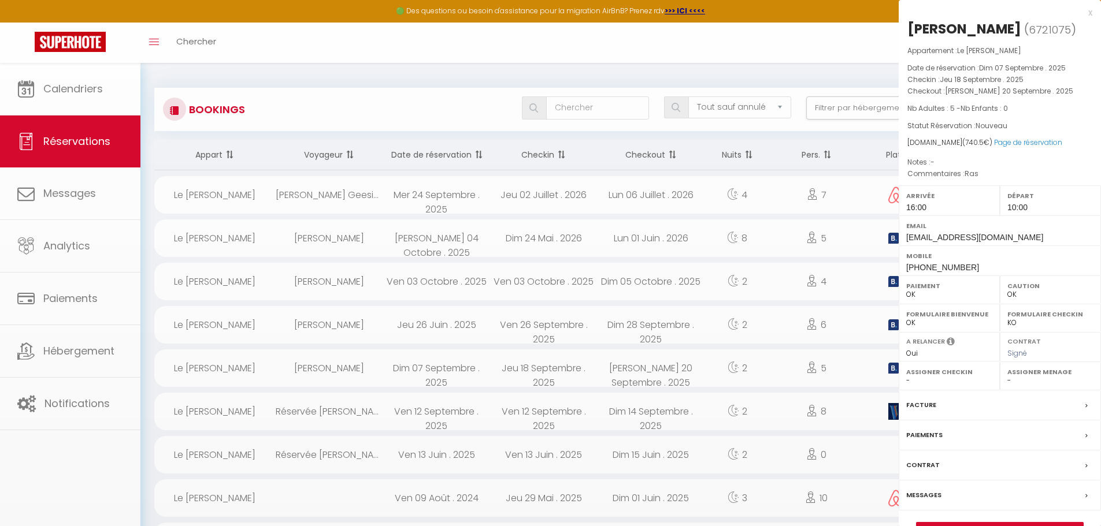
select select "52225"
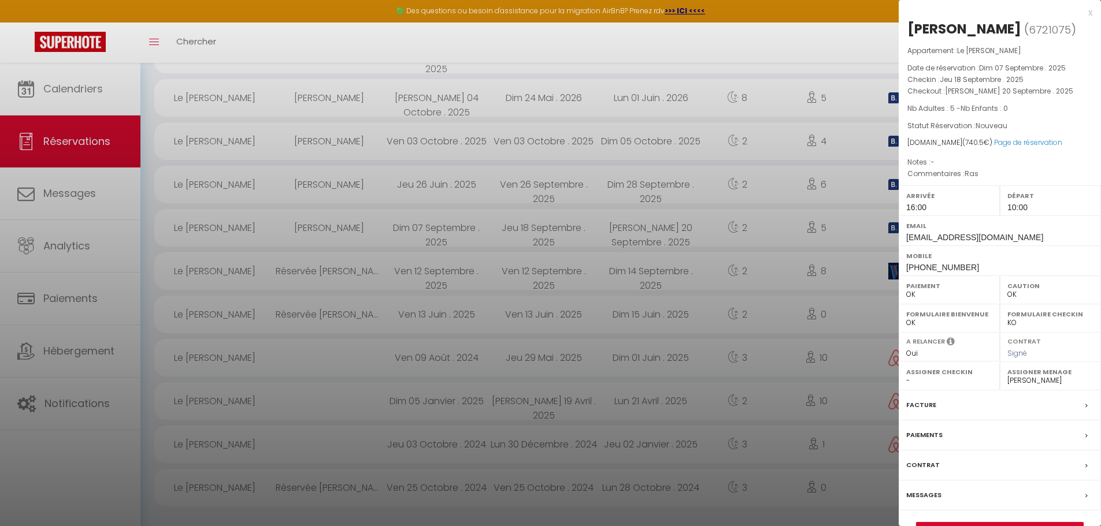
scroll to position [143, 0]
click at [933, 403] on label "Facture" at bounding box center [921, 405] width 30 height 12
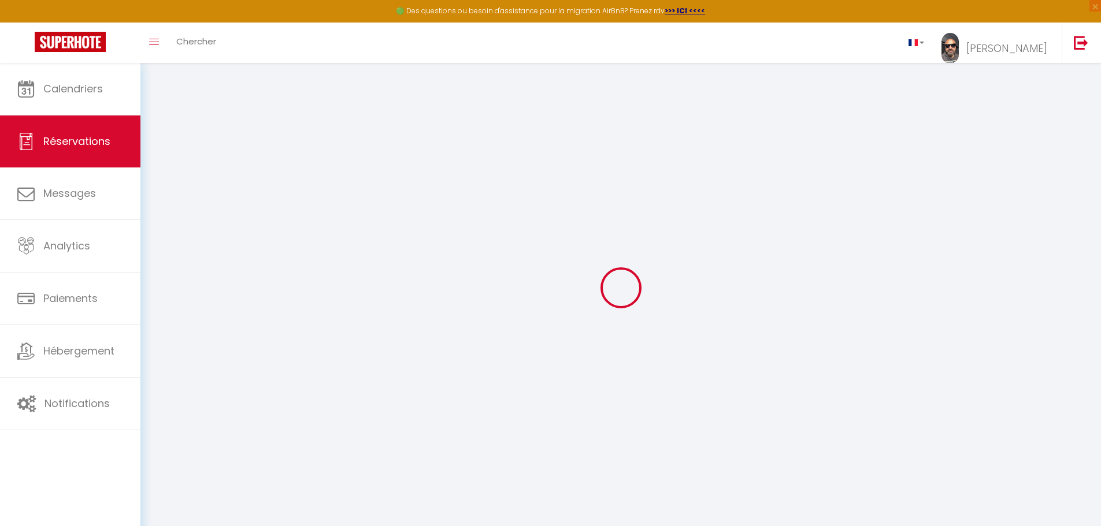
select select
checkbox input "false"
select select
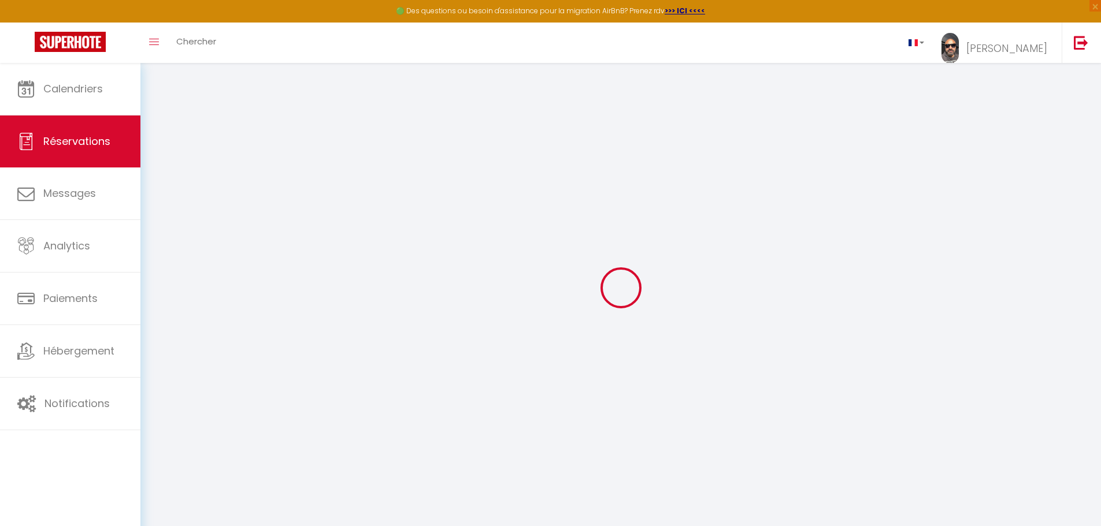
checkbox input "false"
type textarea "Ras"
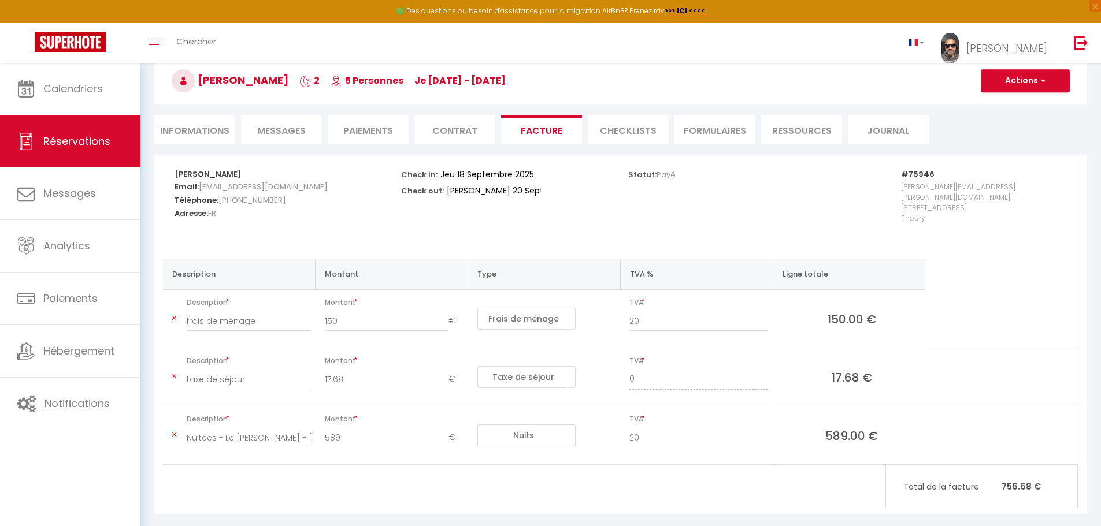
scroll to position [65, 0]
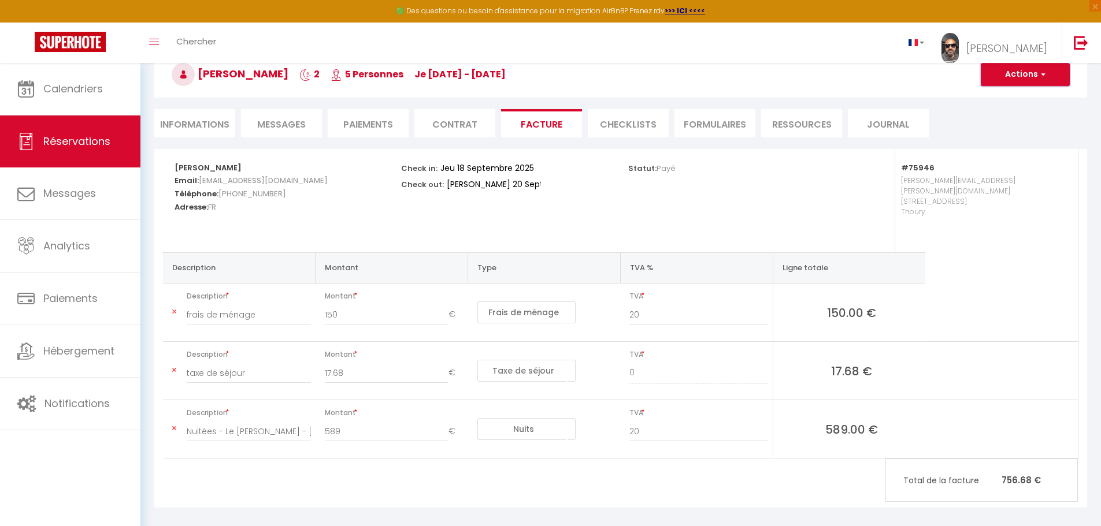
click at [1048, 75] on button "Actions" at bounding box center [1025, 74] width 89 height 23
click at [1029, 116] on link "Aperçu et éditer" at bounding box center [1016, 114] width 97 height 15
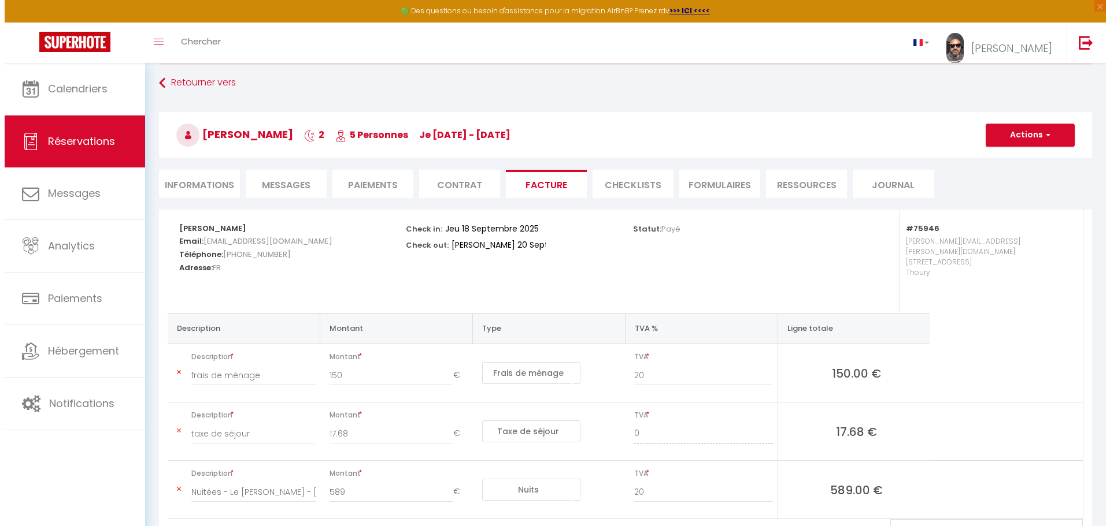
scroll to position [125, 0]
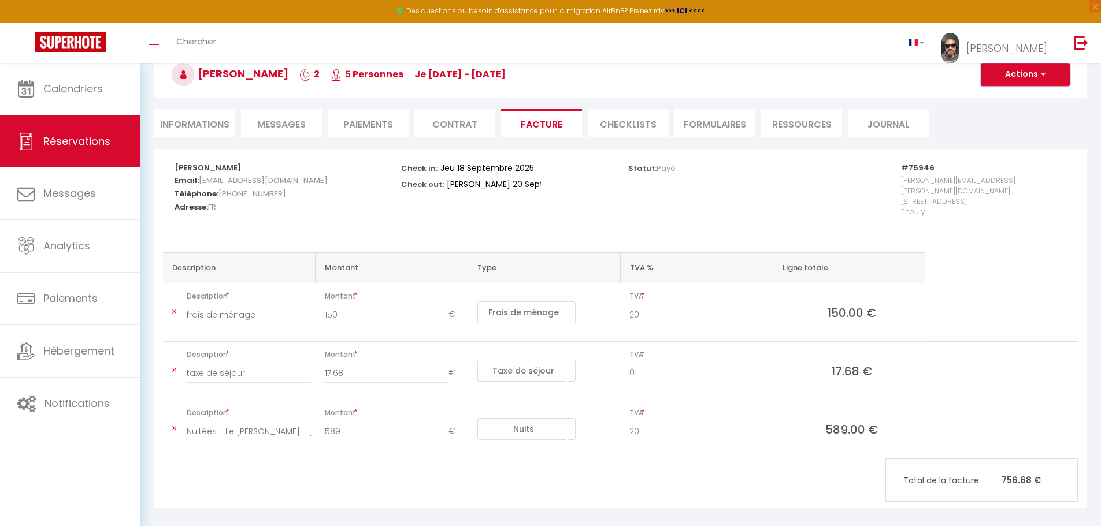
click at [1010, 78] on button "Actions" at bounding box center [1025, 74] width 89 height 23
click at [1024, 129] on link "Envoyer la facture" at bounding box center [1016, 130] width 97 height 15
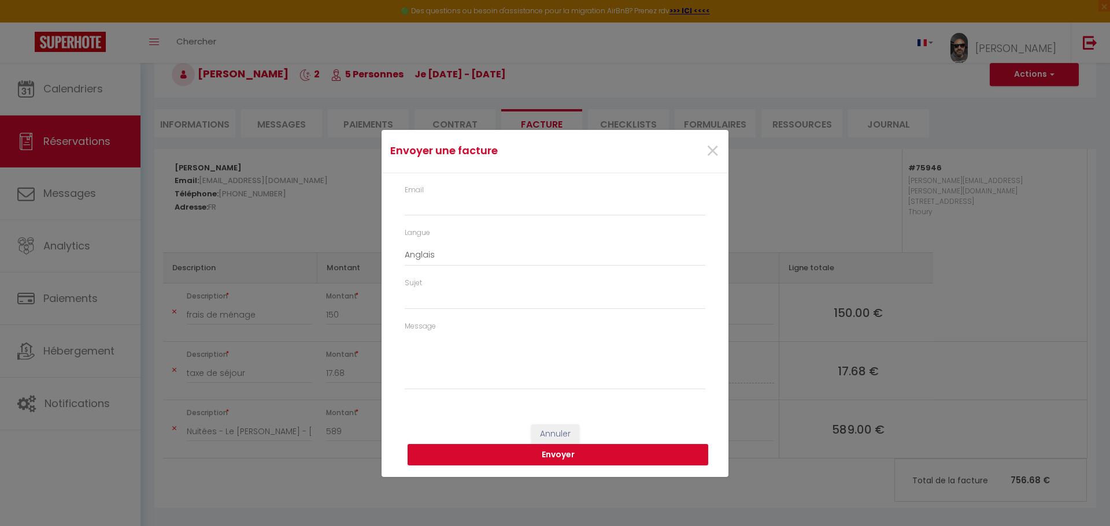
type input "cmontet@orange.fr"
select select "fr"
type input "Votre facture 6721075 - Le Clos André"
type textarea "Bonjour, Voici le lien pour télécharger votre facture : https://superhote.com/a…"
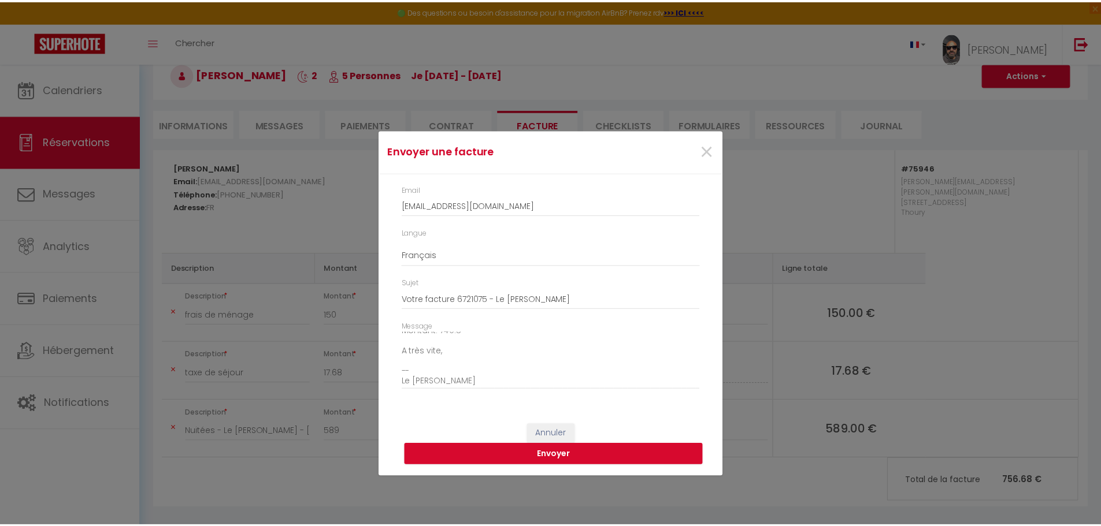
scroll to position [131, 0]
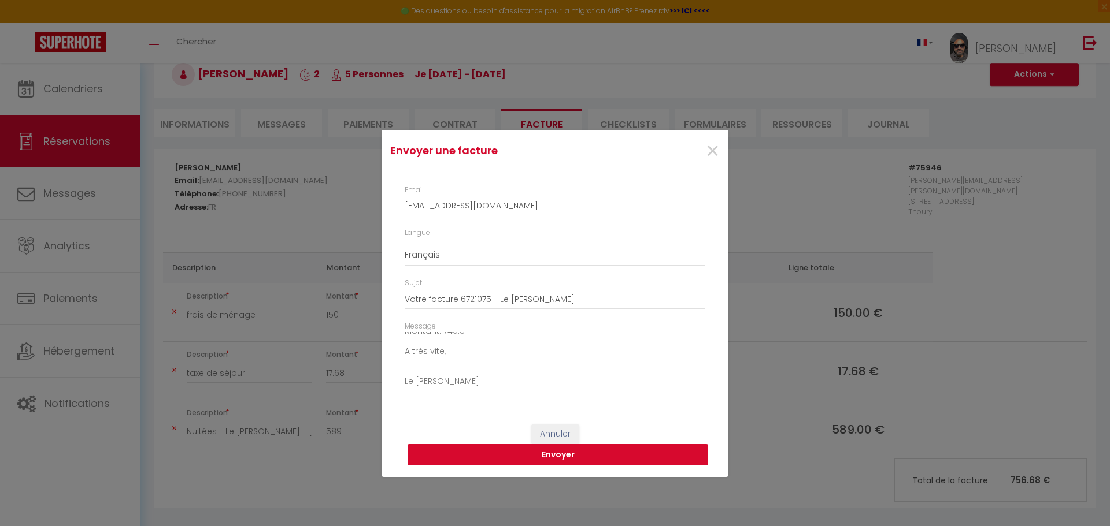
click at [571, 453] on button "Envoyer" at bounding box center [557, 455] width 301 height 22
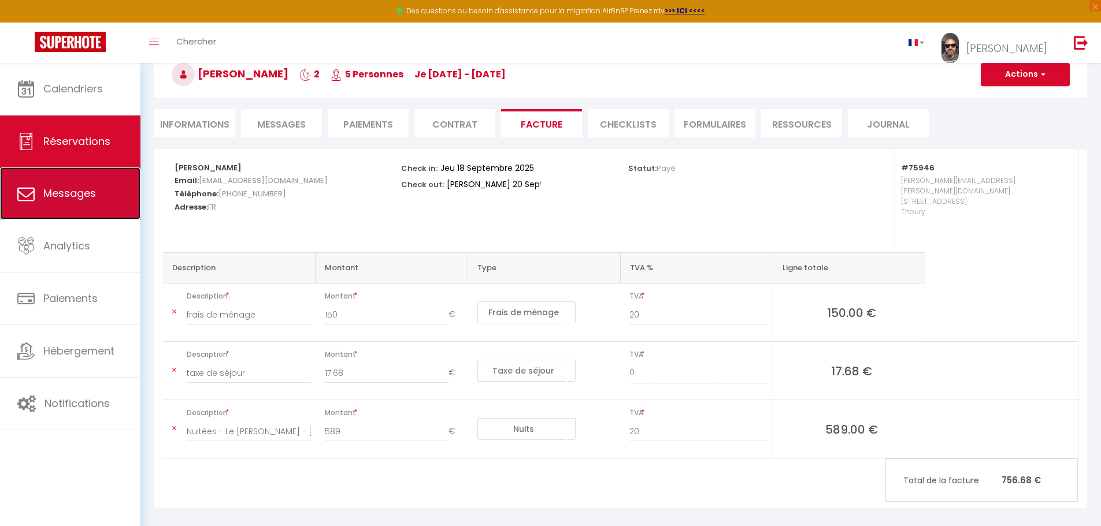
click at [109, 195] on link "Messages" at bounding box center [70, 194] width 140 height 52
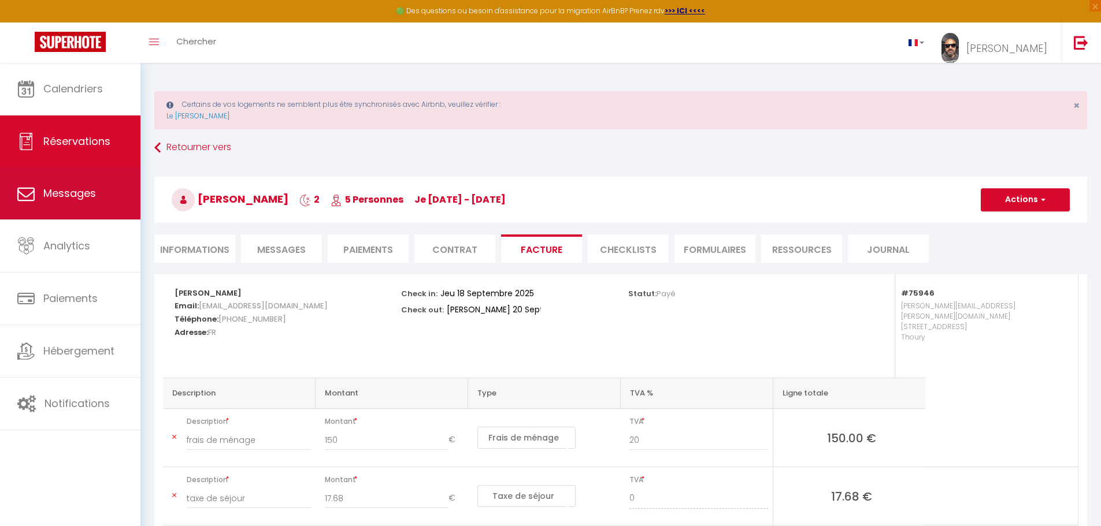
select select "message"
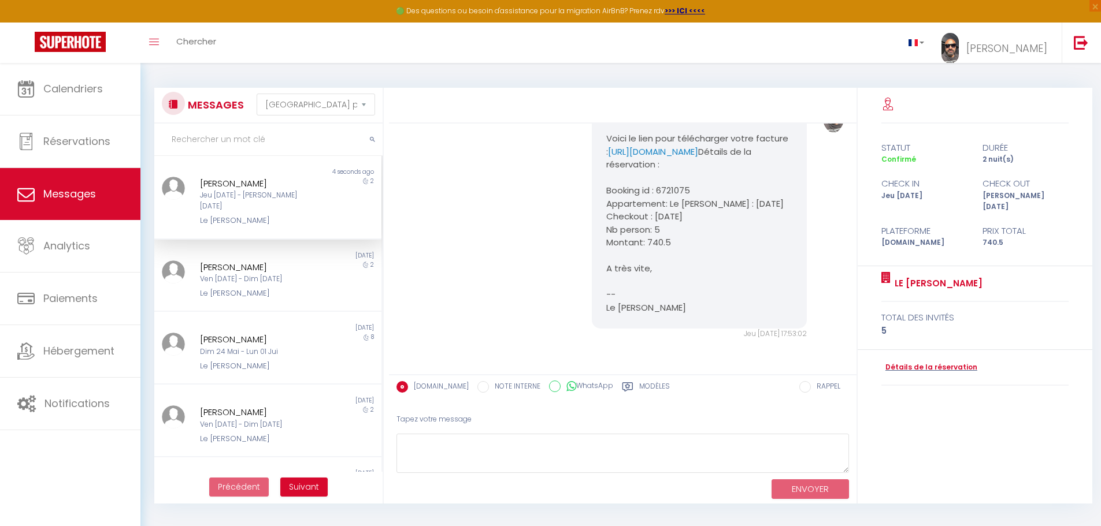
scroll to position [4692, 0]
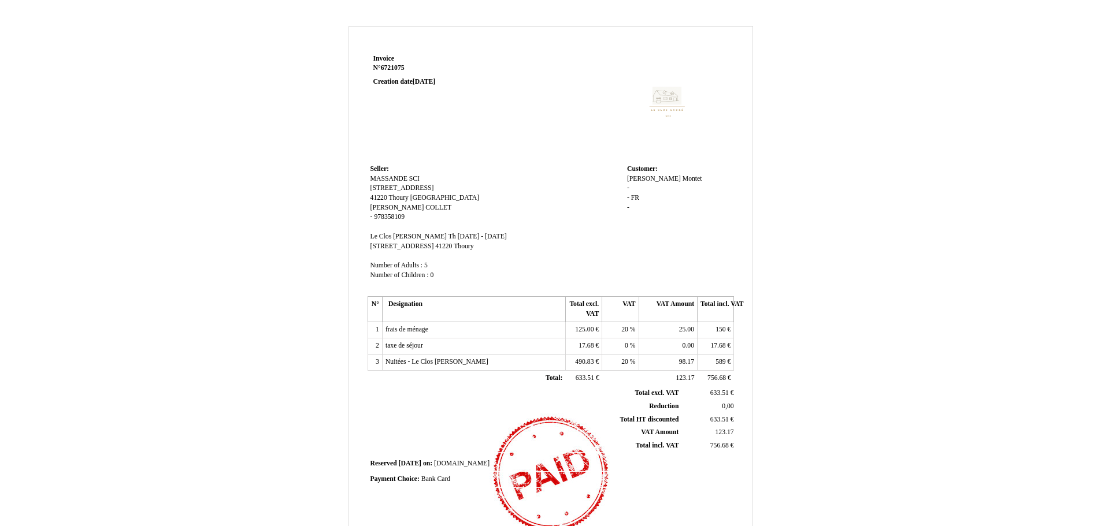
click at [1003, 80] on div "Invoice Invoice N° 6721075 6721075 Creation date [DATE] Seller: Seller: MASSAND…" at bounding box center [550, 355] width 1101 height 683
